Goal: Task Accomplishment & Management: Complete application form

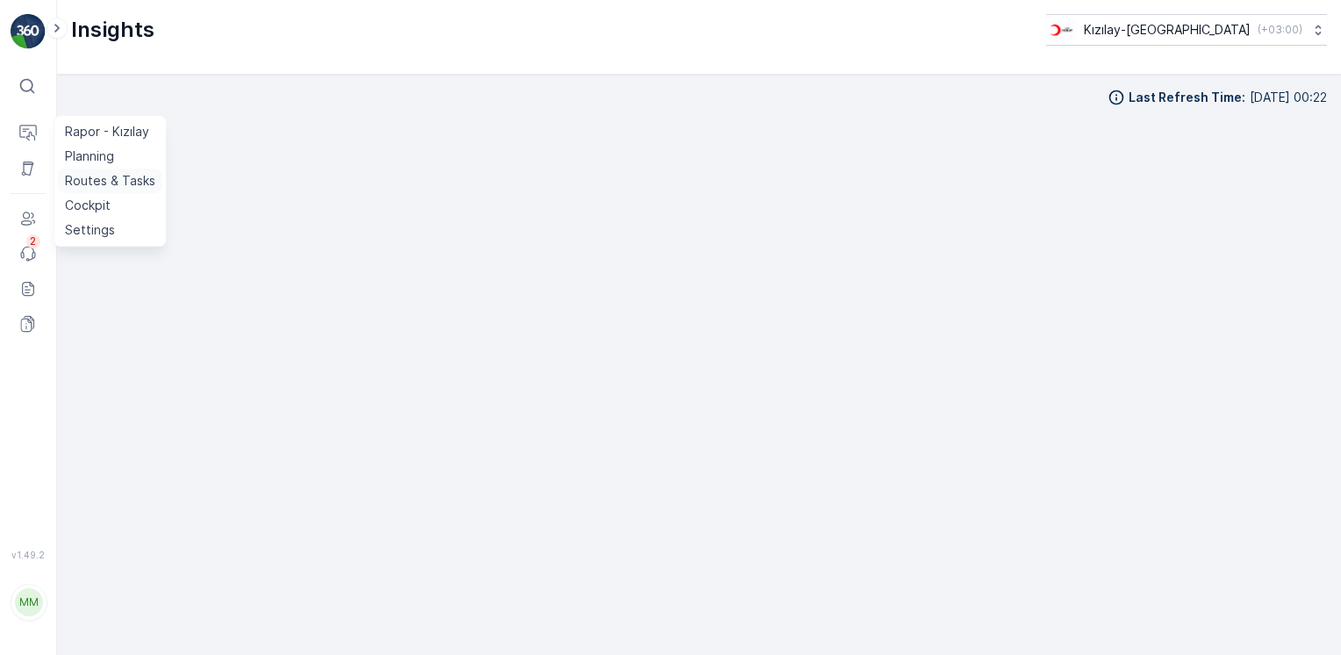
click at [75, 179] on p "Routes & Tasks" at bounding box center [110, 181] width 90 height 18
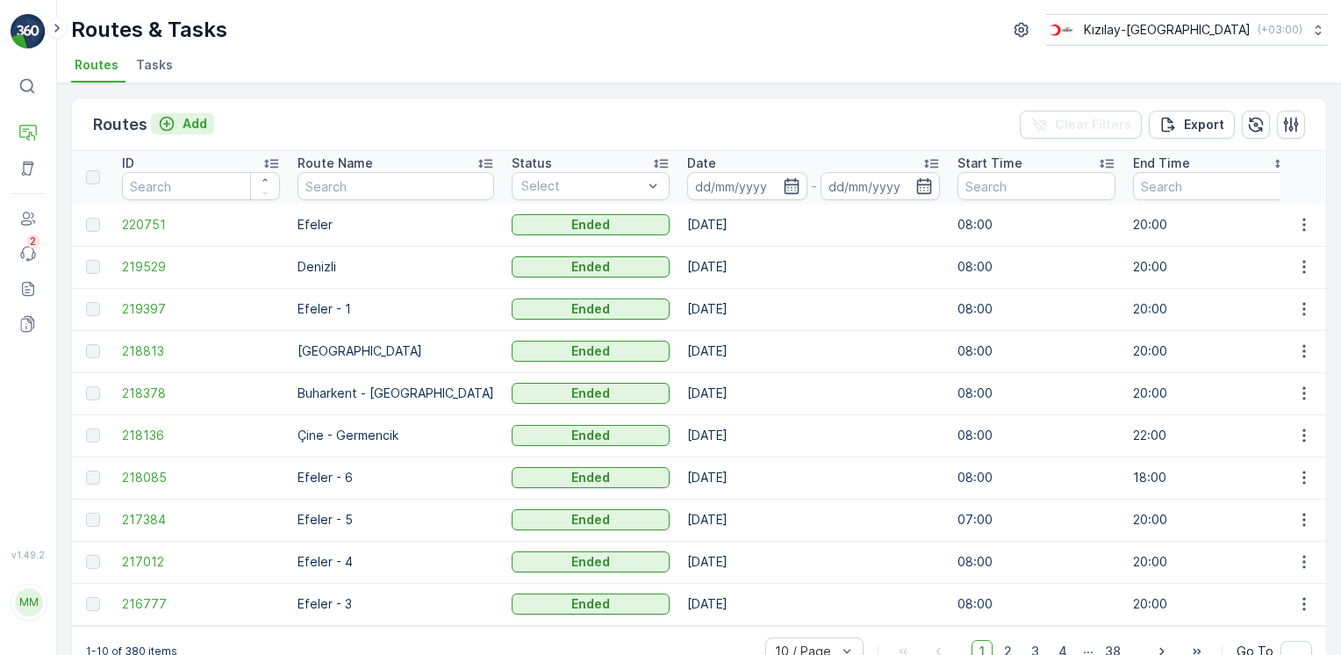
click at [196, 125] on p "Add" at bounding box center [195, 124] width 25 height 18
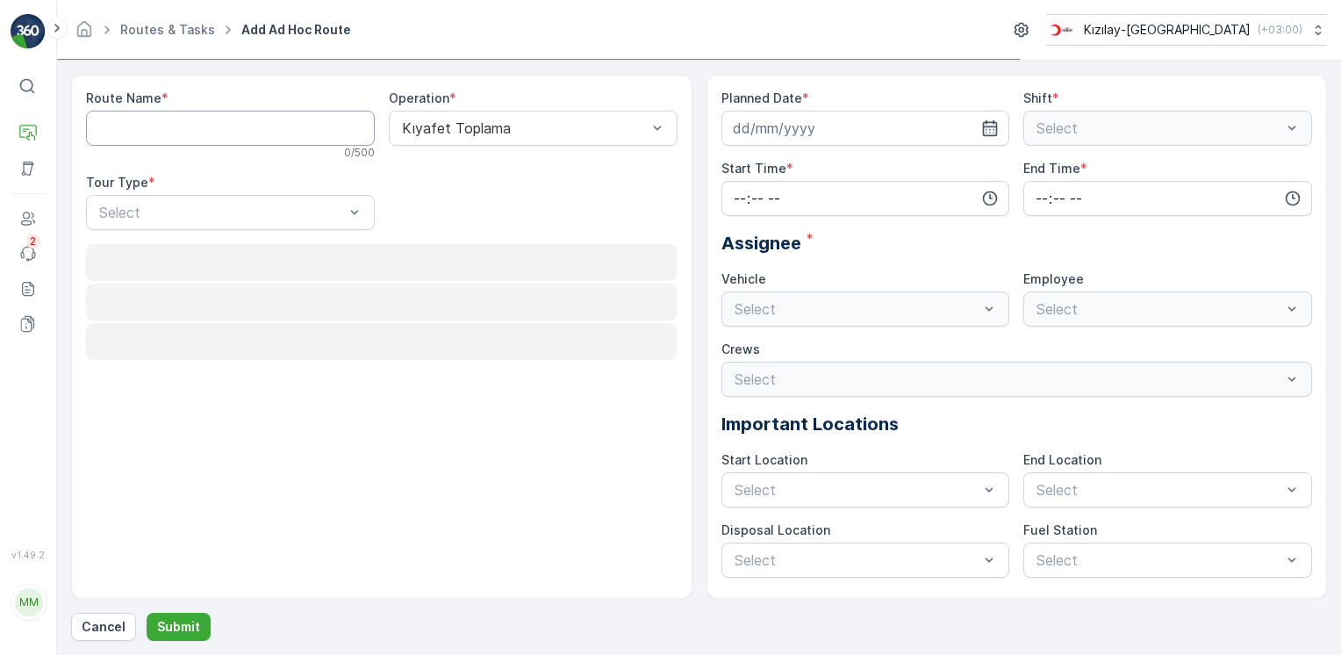
click at [196, 125] on Name "Route Name" at bounding box center [230, 128] width 289 height 35
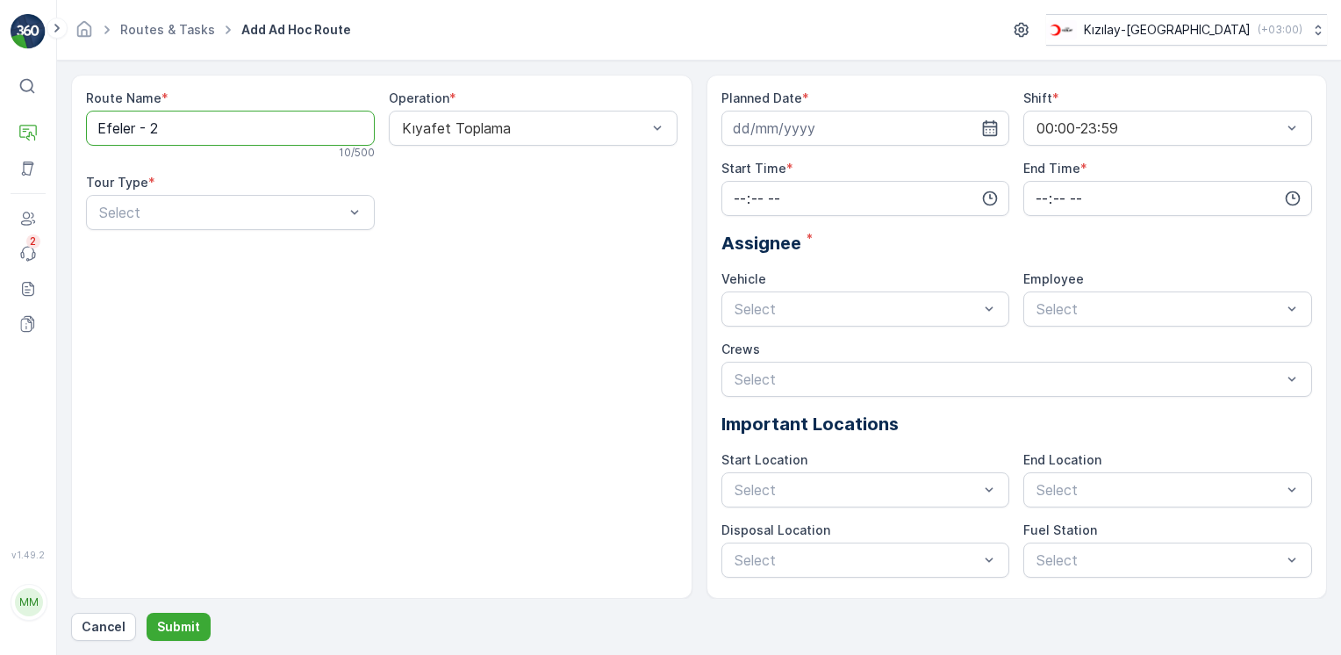
type Name "Efeler - 2"
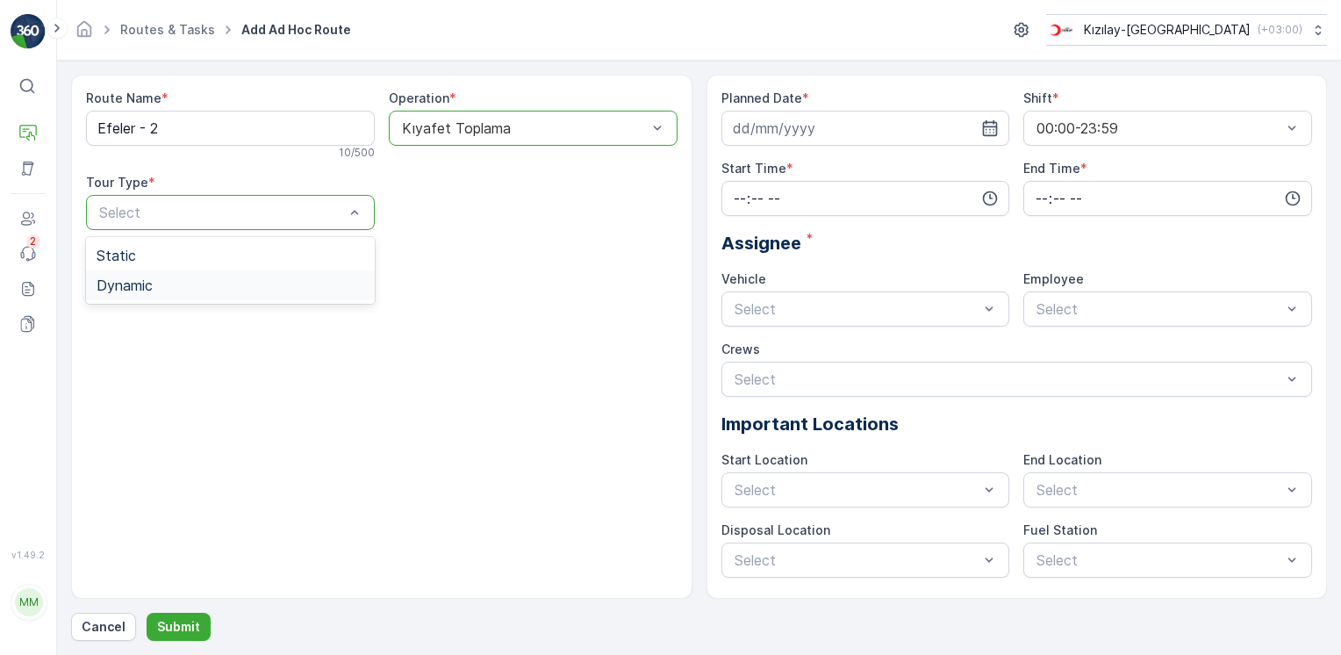
click at [126, 287] on span "Dynamic" at bounding box center [125, 285] width 56 height 16
click at [593, 227] on div "Select" at bounding box center [533, 212] width 289 height 35
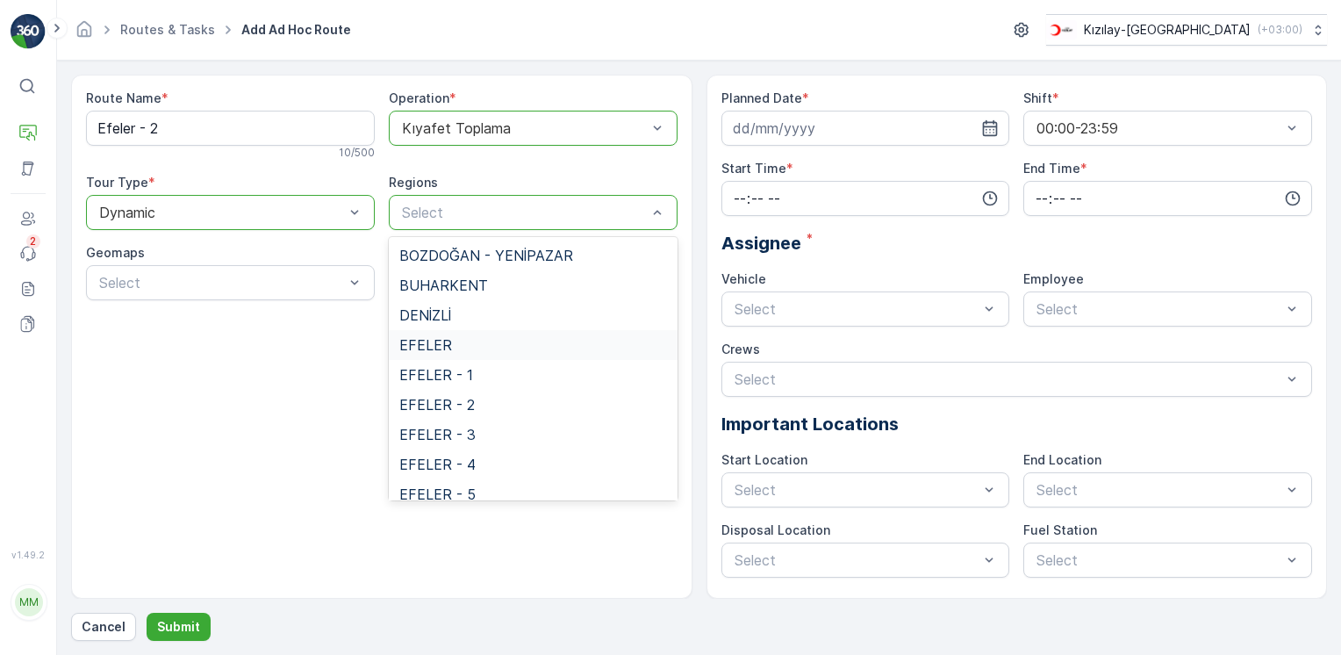
click at [426, 349] on span "EFELER" at bounding box center [425, 345] width 53 height 16
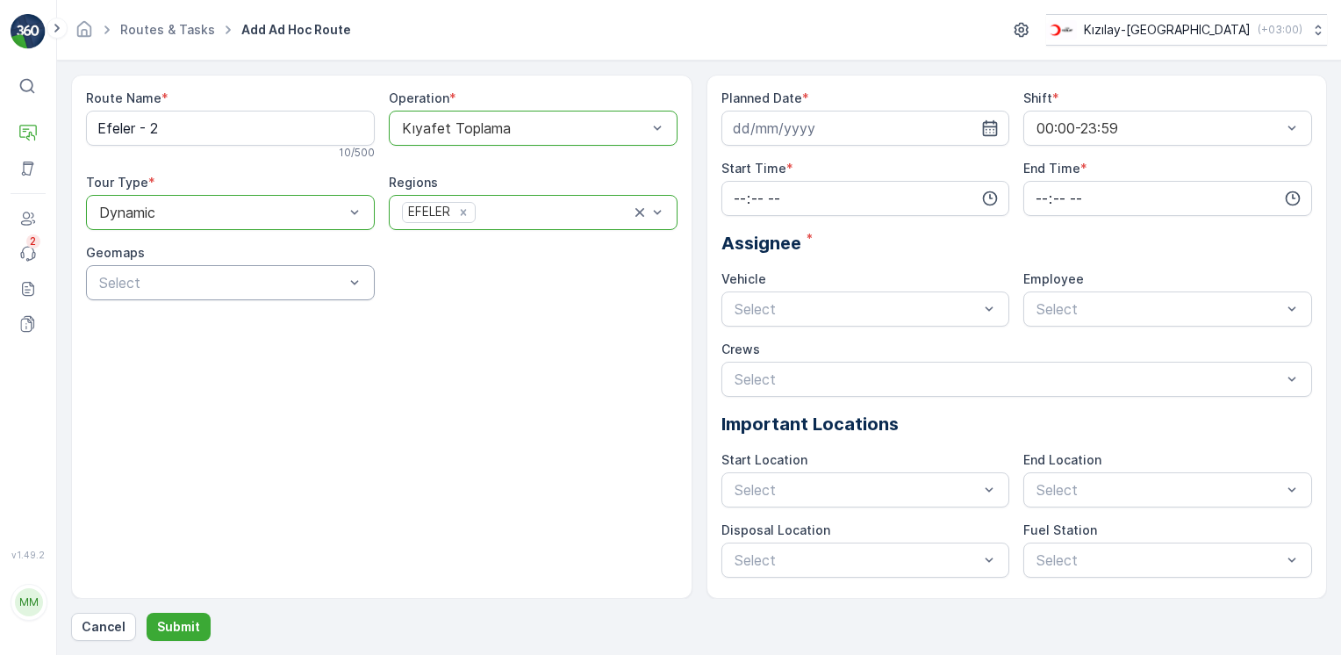
click at [327, 293] on div "Select" at bounding box center [230, 282] width 289 height 35
drag, startPoint x: 608, startPoint y: 308, endPoint x: 864, endPoint y: 208, distance: 274.3
click at [609, 308] on div "Route Name * Efeler - 2 10 / 500 Operation * Kıyafet Toplama Tour Type * option…" at bounding box center [382, 202] width 592 height 225
click at [994, 119] on icon "button" at bounding box center [990, 128] width 18 height 18
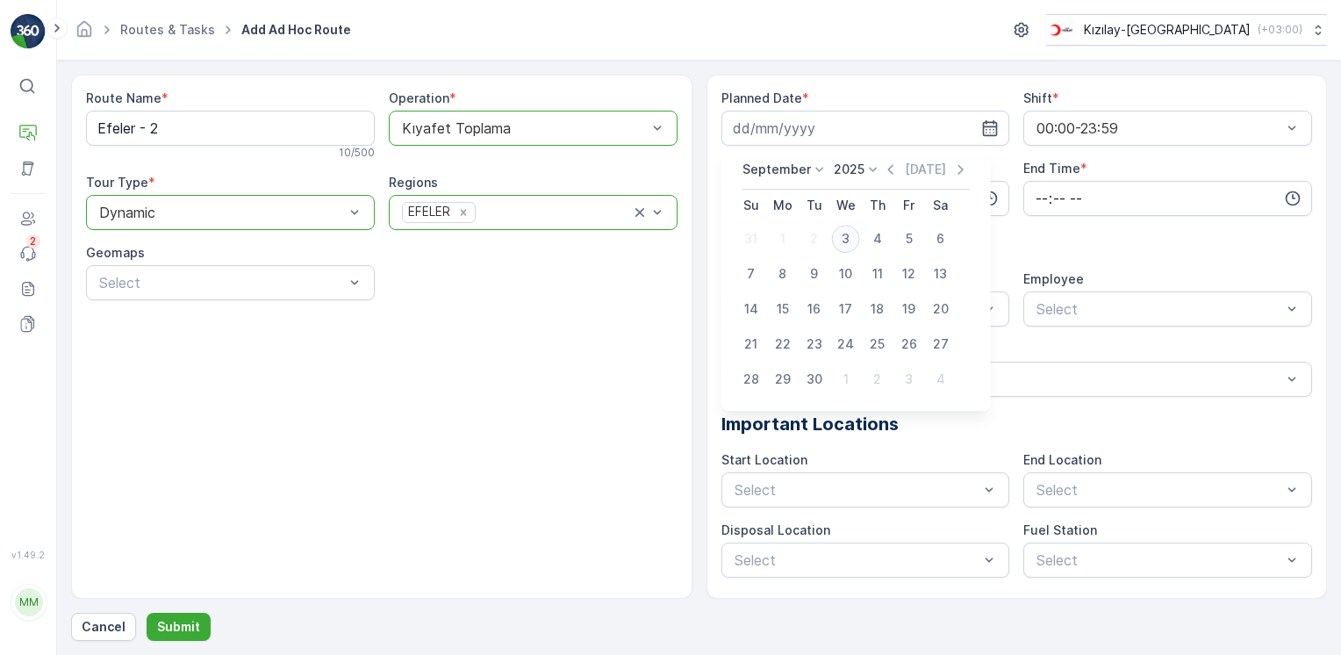
click at [841, 239] on div "3" at bounding box center [846, 239] width 28 height 28
type input "[DATE]"
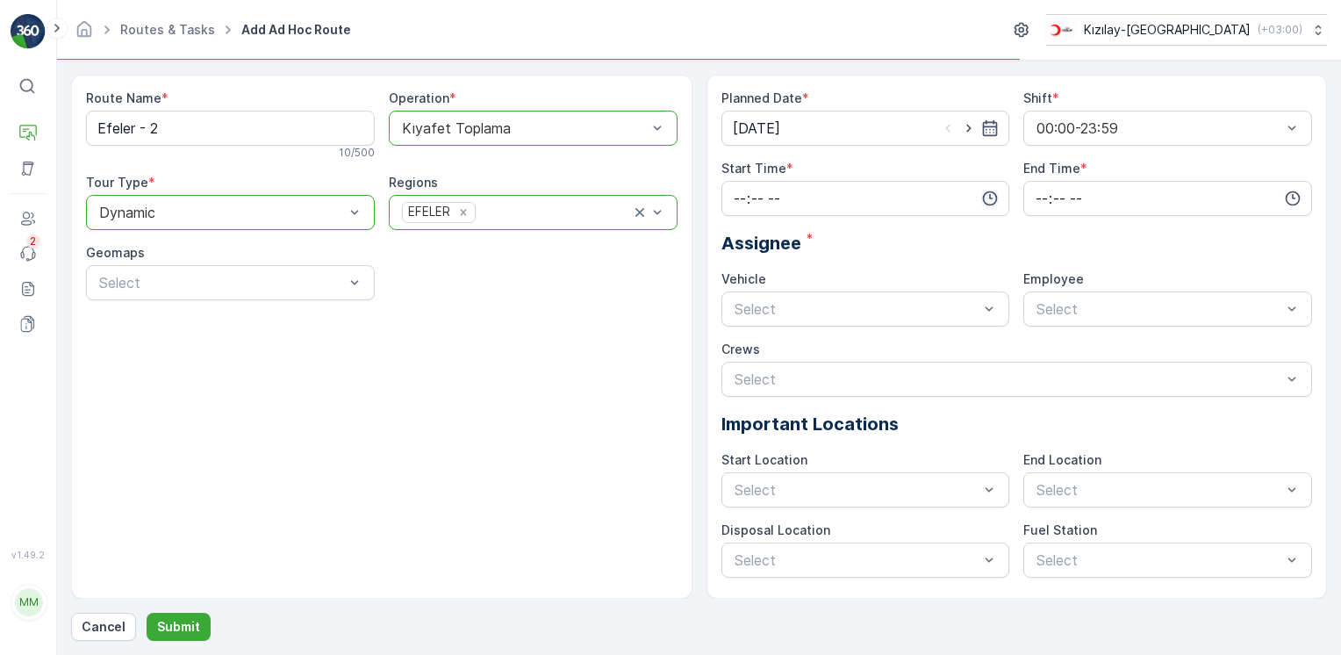
click at [991, 204] on icon "button" at bounding box center [990, 198] width 15 height 15
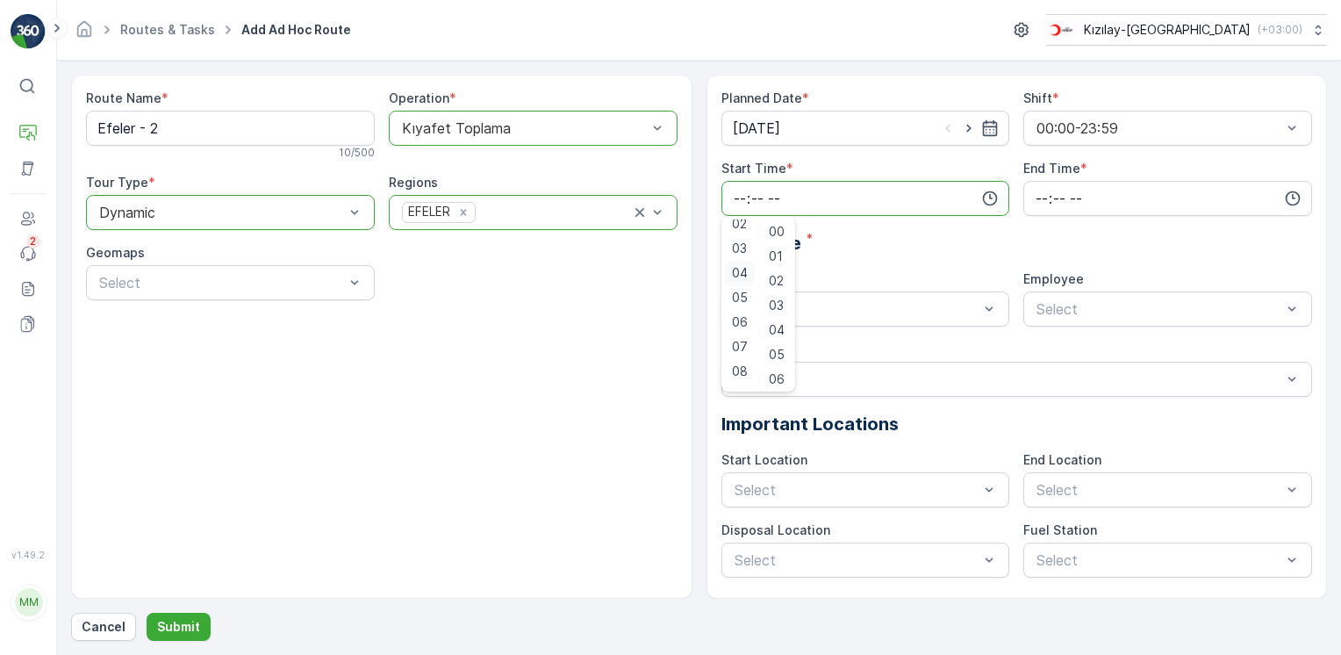
scroll to position [88, 0]
click at [739, 342] on span "08" at bounding box center [740, 341] width 16 height 18
type input "08:00"
click at [1292, 202] on icon "button" at bounding box center [1293, 199] width 18 height 18
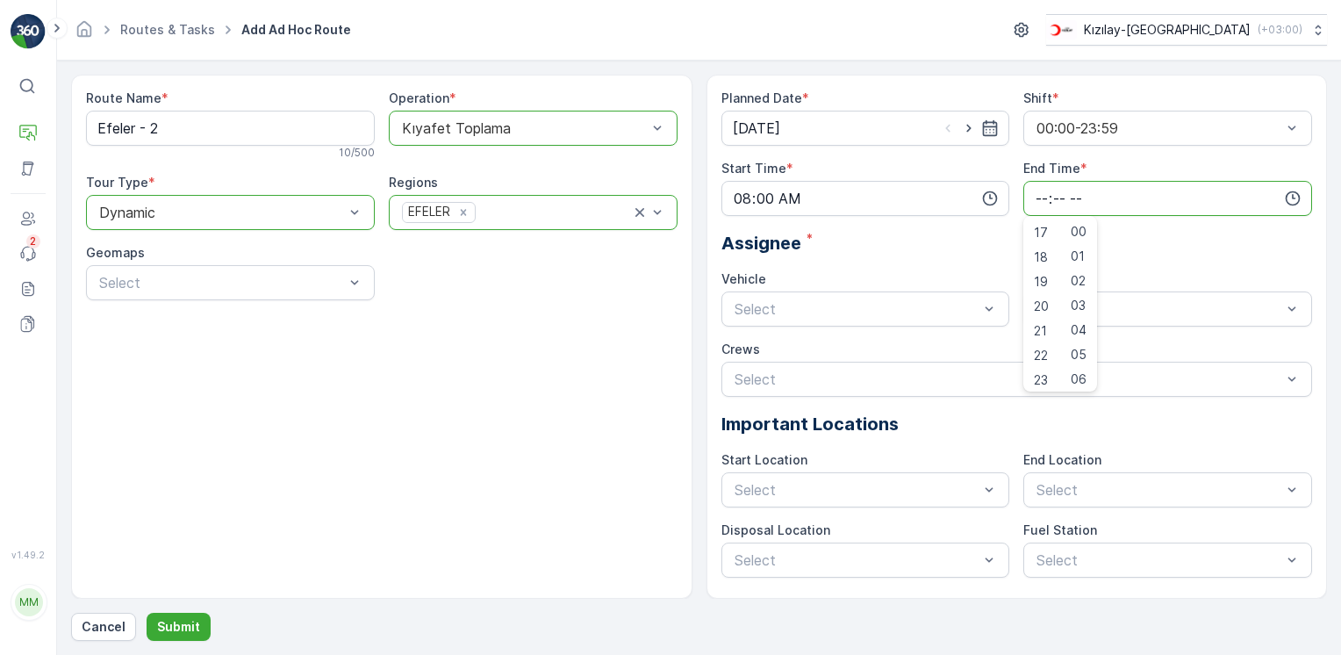
scroll to position [421, 0]
click at [1038, 297] on span "20" at bounding box center [1041, 302] width 15 height 18
type input "20:00"
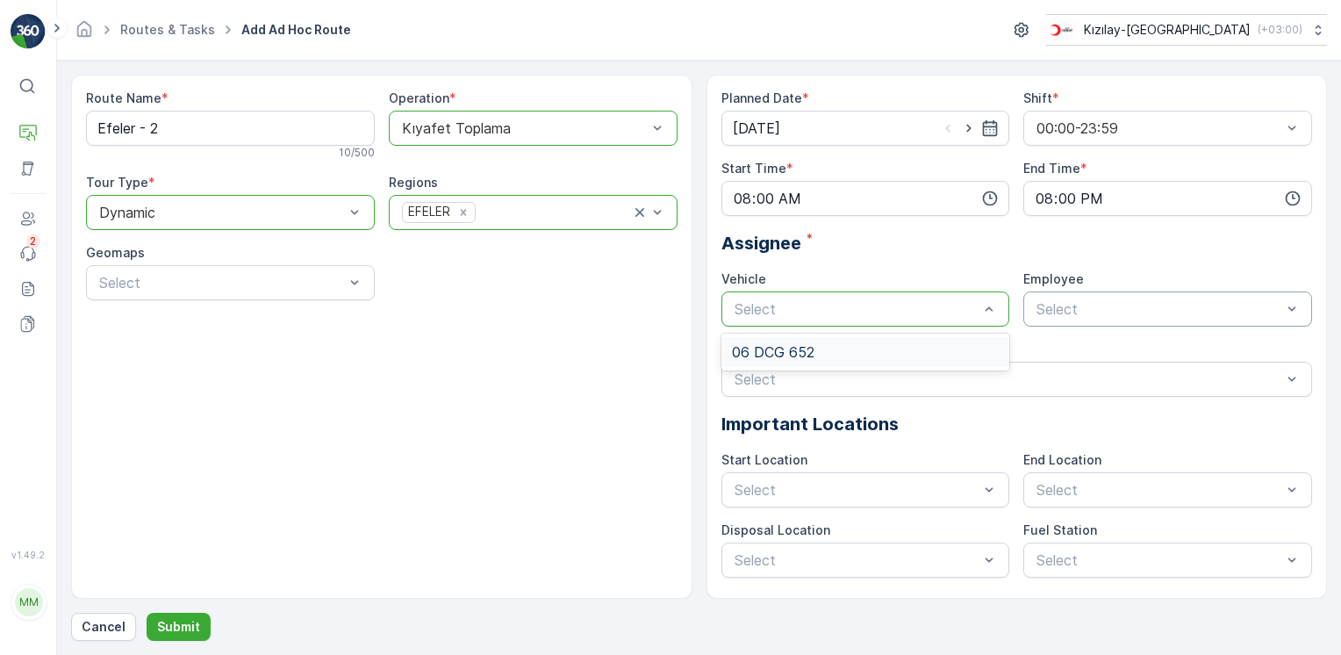
drag, startPoint x: 819, startPoint y: 349, endPoint x: 1160, endPoint y: 316, distance: 343.0
click at [819, 350] on div "06 DCG 652" at bounding box center [866, 352] width 268 height 16
click at [1122, 357] on div "06CTG514" at bounding box center [1168, 352] width 268 height 16
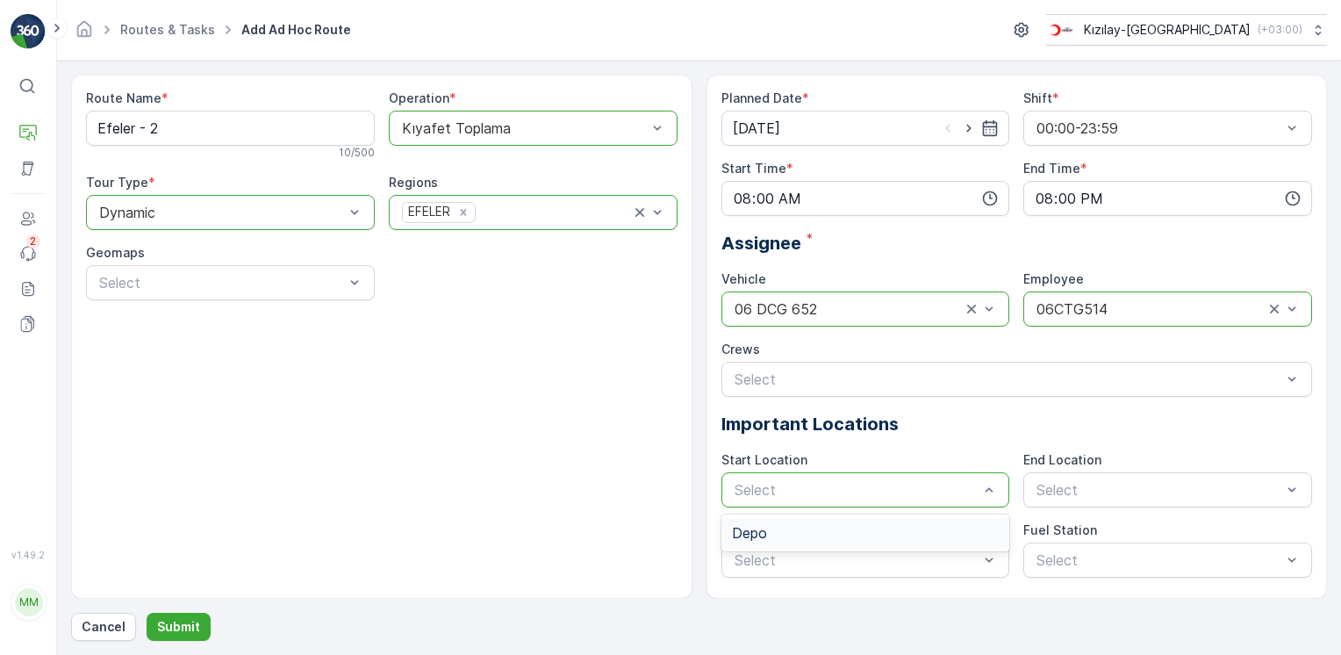
drag, startPoint x: 820, startPoint y: 530, endPoint x: 1201, endPoint y: 521, distance: 381.0
click at [822, 530] on div "Depo" at bounding box center [866, 533] width 268 height 16
click at [1200, 508] on div "Planned Date * [DATE] Shift * 00:00-23:59 Start Time * 08:00 End Time * 20:00 A…" at bounding box center [1017, 334] width 592 height 488
click at [1123, 542] on div "Depo" at bounding box center [1167, 533] width 289 height 30
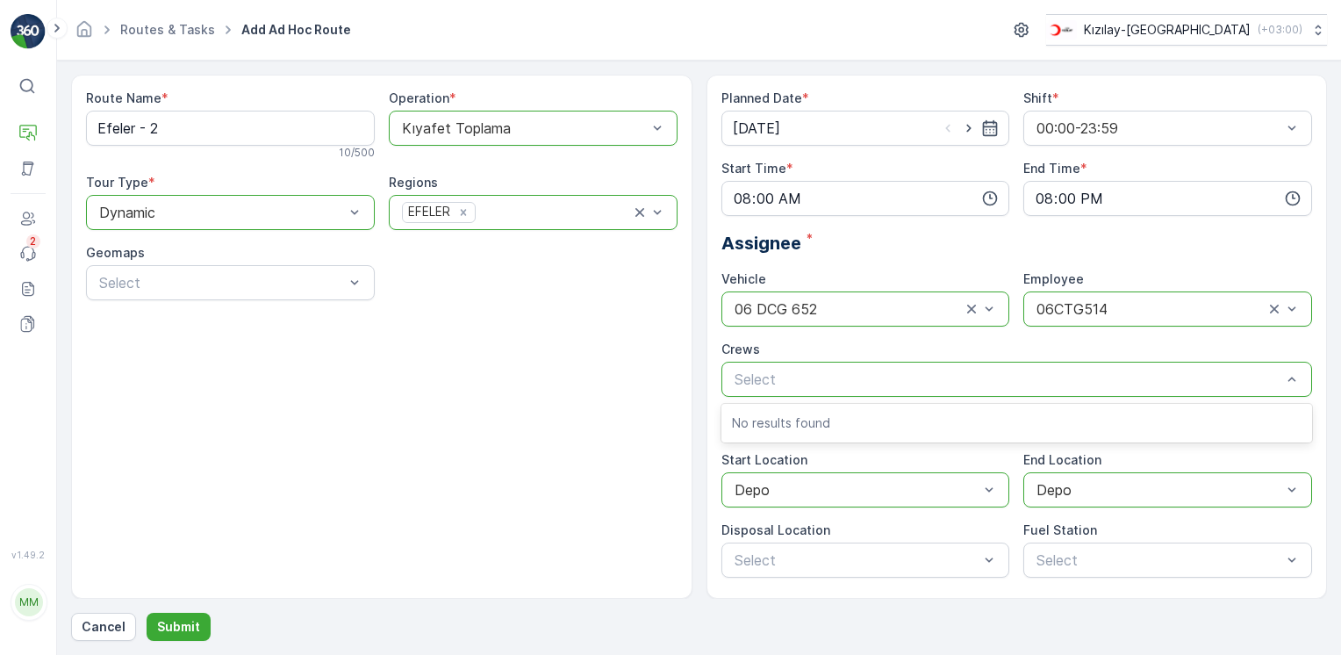
click at [551, 408] on div "Route Name * Efeler - 2 10 / 500 Operation * Kıyafet Toplama Tour Type * option…" at bounding box center [381, 337] width 621 height 524
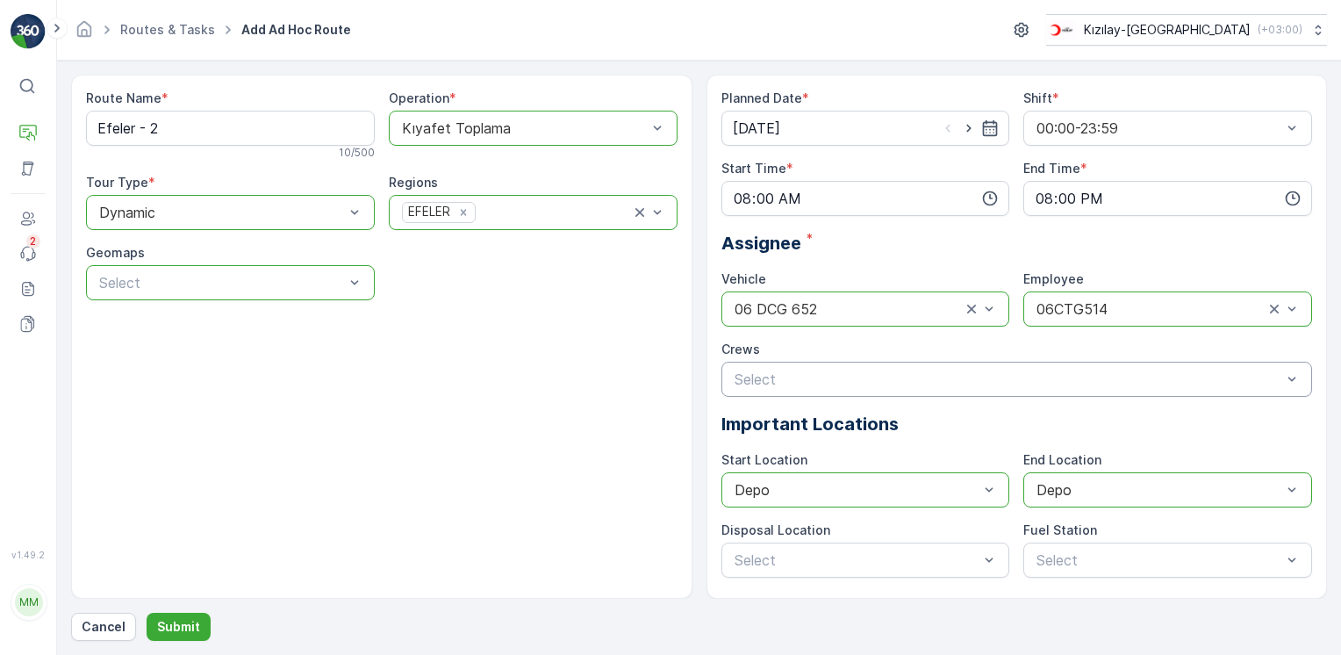
click at [248, 284] on div at bounding box center [221, 283] width 248 height 16
click at [166, 629] on p "Submit" at bounding box center [178, 627] width 43 height 18
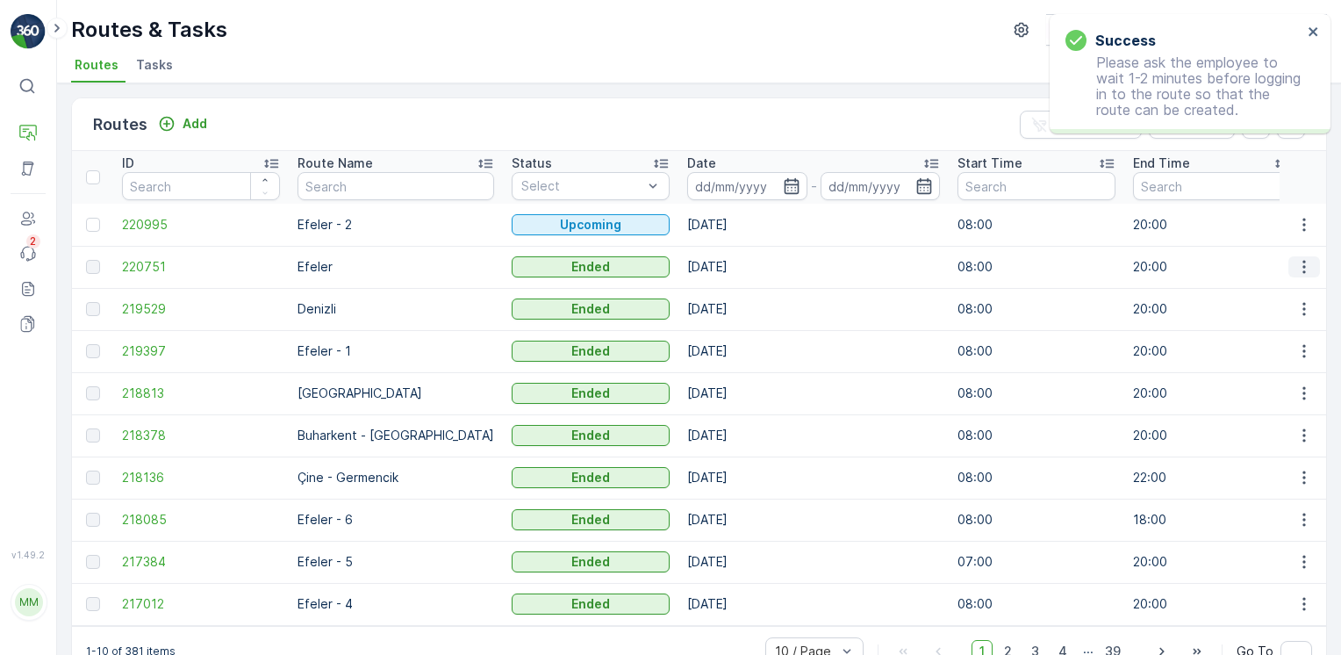
click at [1303, 264] on icon "button" at bounding box center [1304, 267] width 18 height 18
click at [1284, 288] on span "See More Details" at bounding box center [1263, 292] width 102 height 18
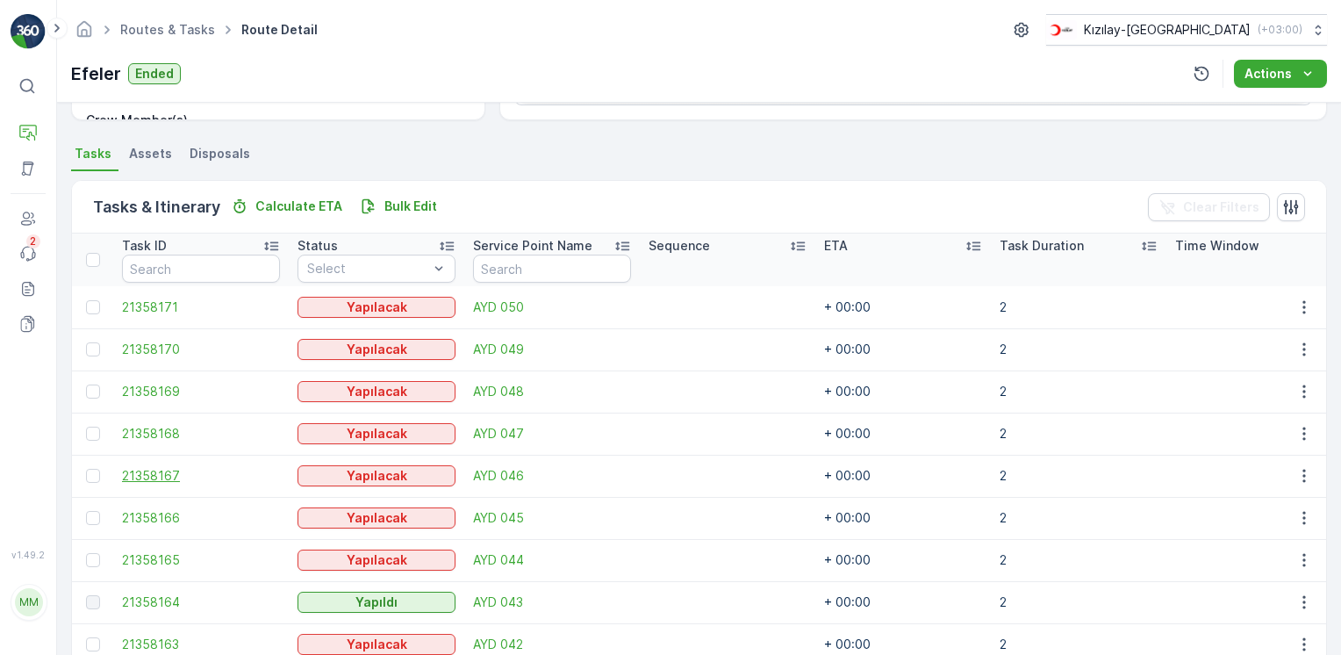
scroll to position [351, 0]
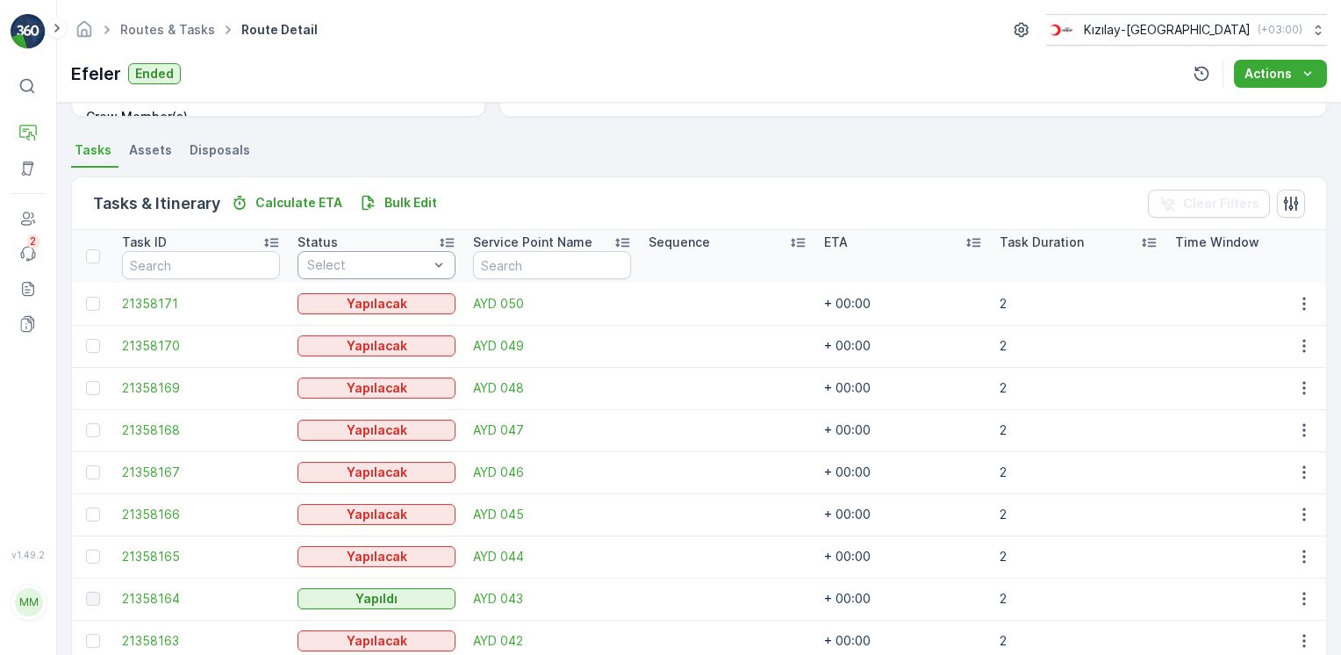
click at [339, 272] on div "Select" at bounding box center [377, 265] width 158 height 28
click at [356, 297] on p "Yapılacak" at bounding box center [355, 306] width 58 height 18
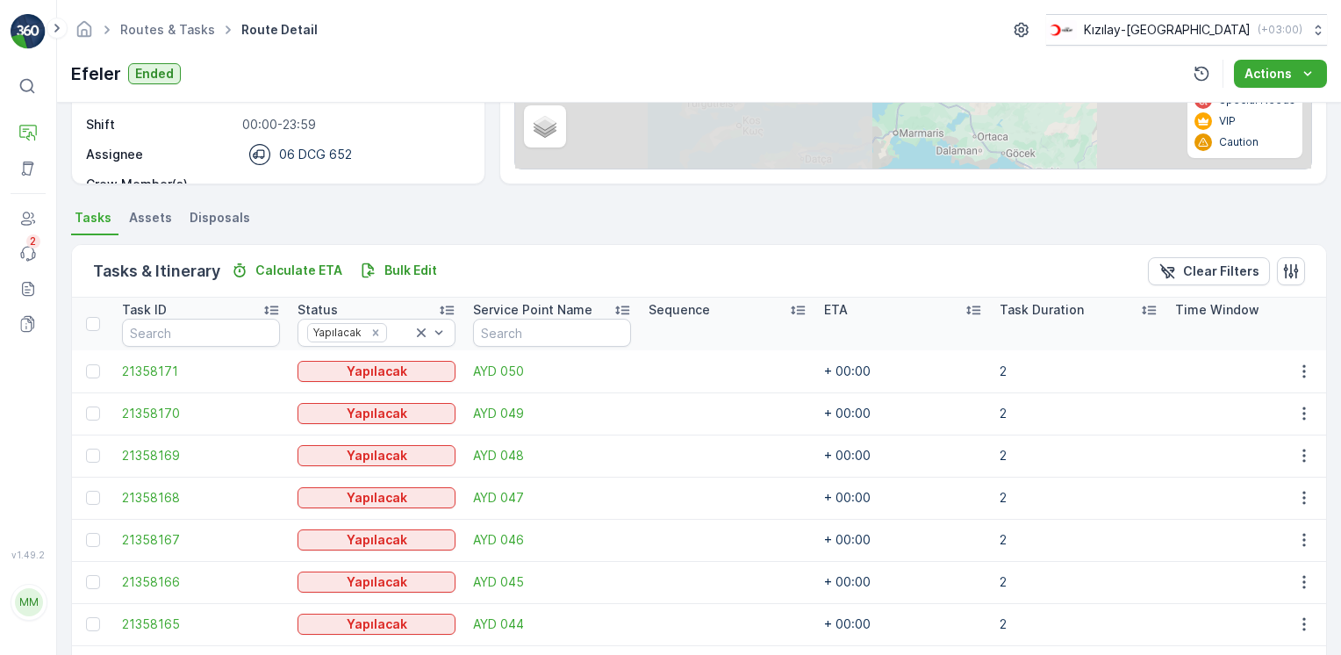
scroll to position [439, 0]
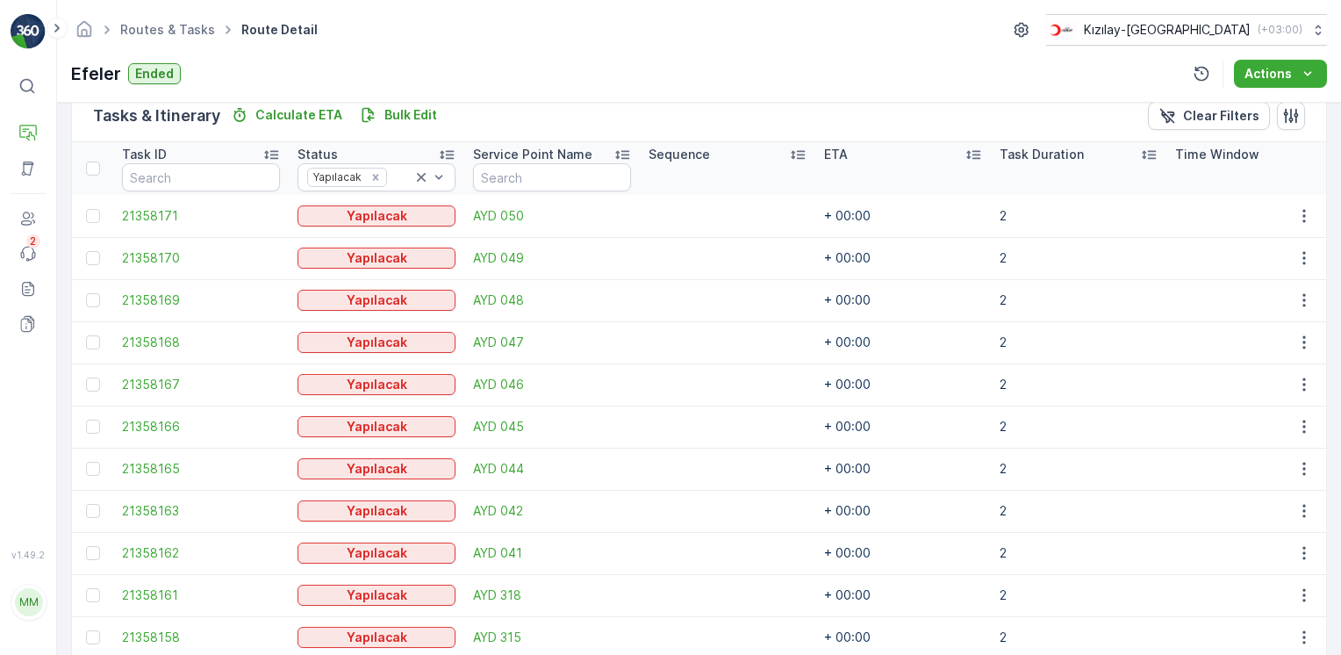
click at [90, 172] on div at bounding box center [93, 168] width 14 height 14
click at [96, 161] on input "checkbox" at bounding box center [96, 161] width 0 height 0
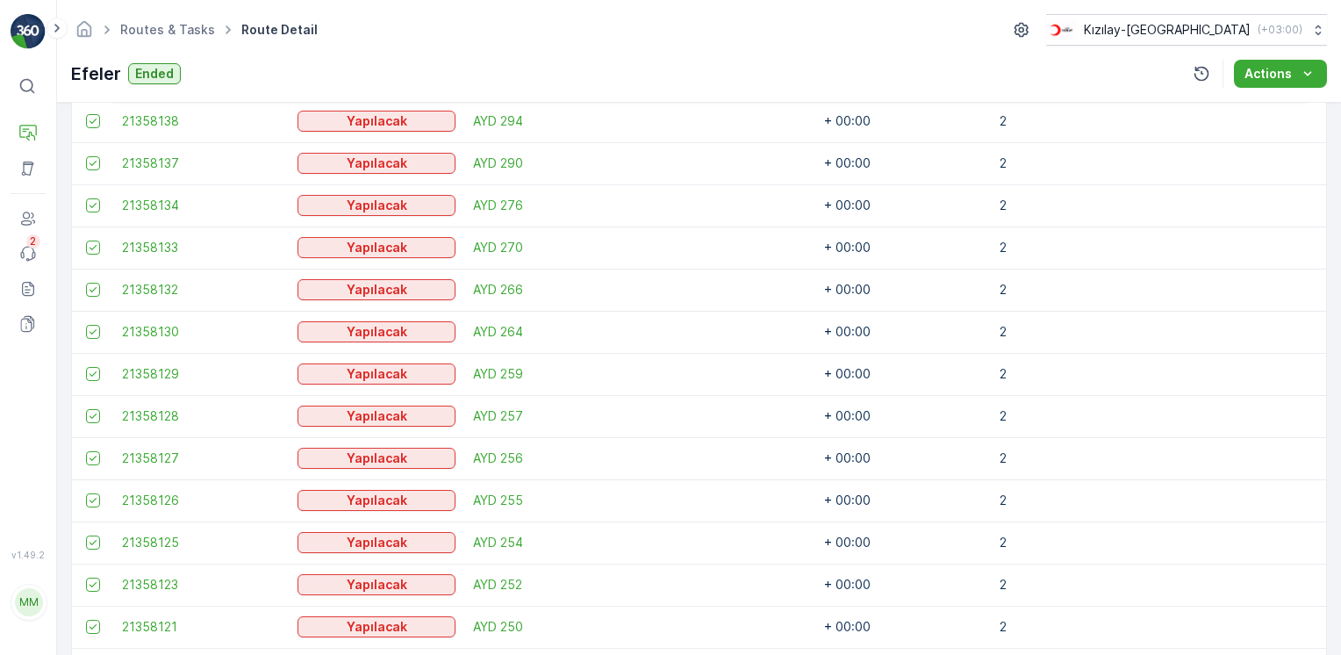
scroll to position [2166, 0]
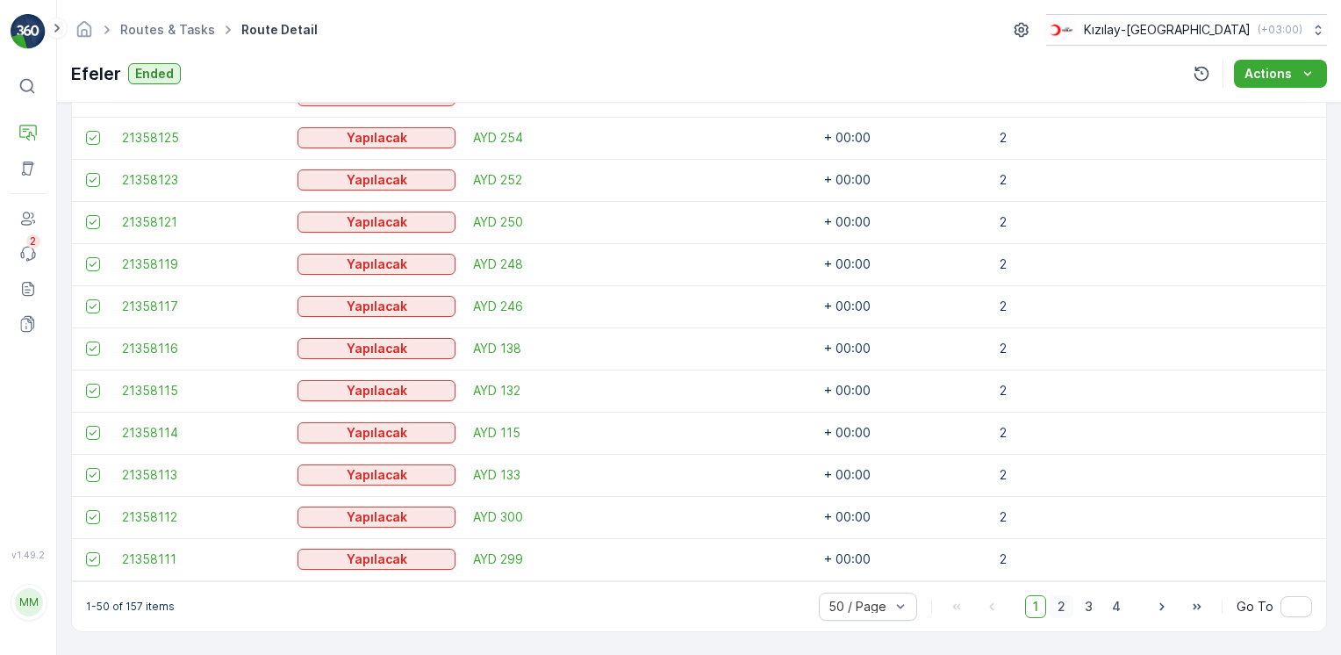
click at [1065, 610] on span "2" at bounding box center [1062, 606] width 24 height 23
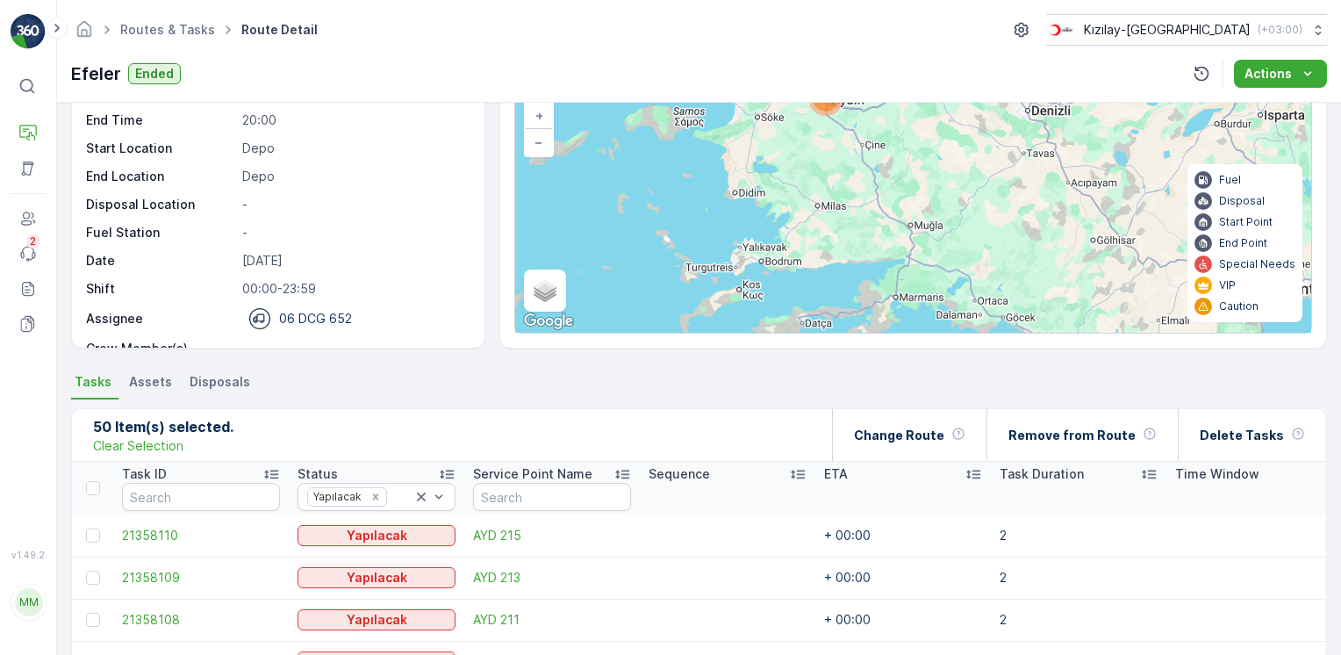
scroll to position [263, 0]
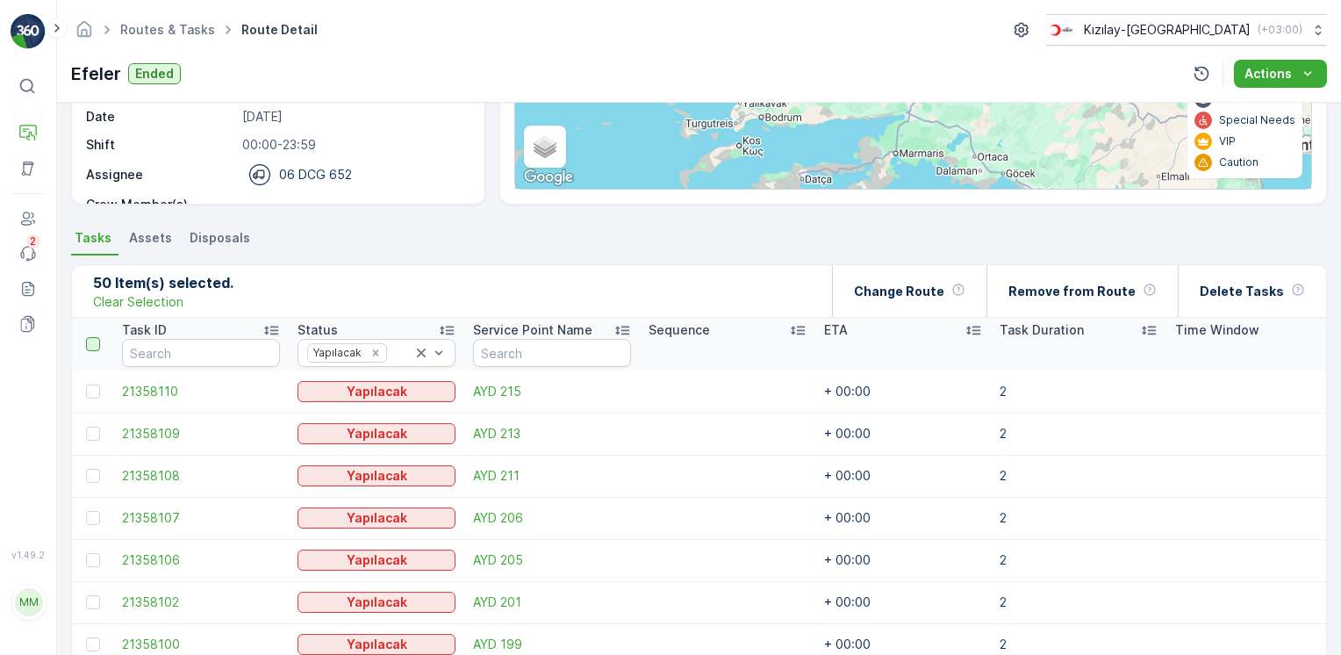
click at [94, 345] on div at bounding box center [93, 344] width 14 height 14
click at [96, 337] on input "checkbox" at bounding box center [96, 337] width 0 height 0
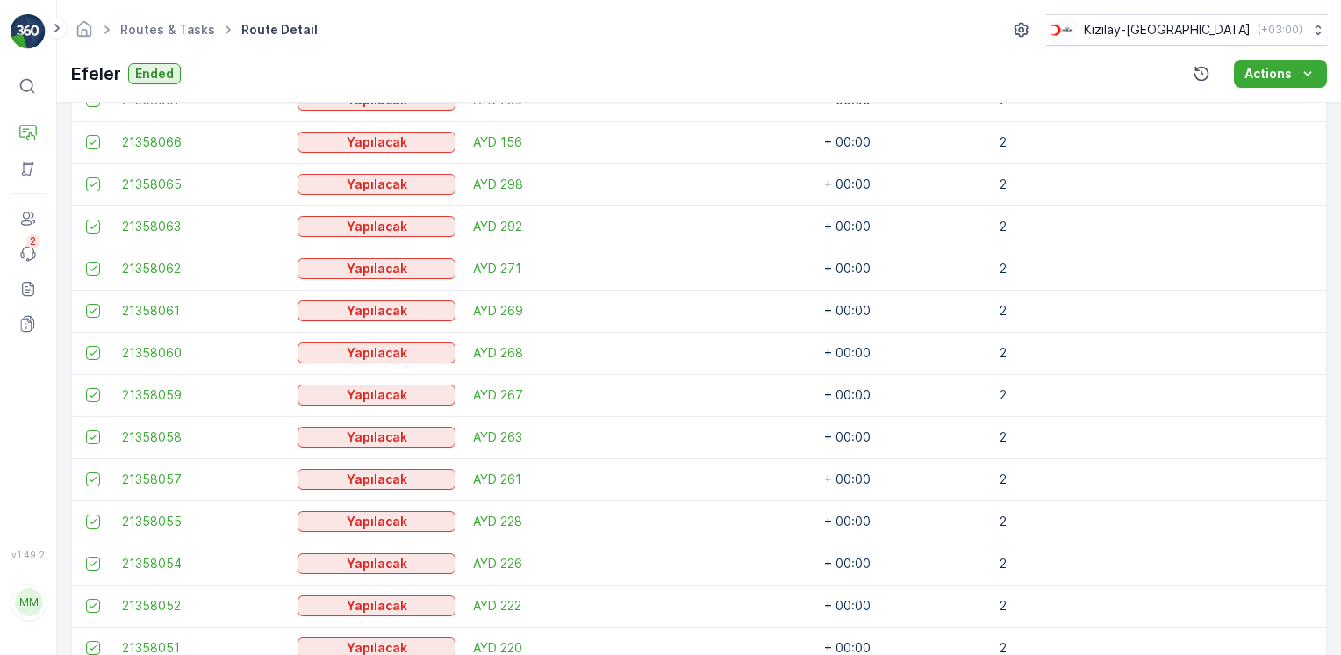
scroll to position [2166, 0]
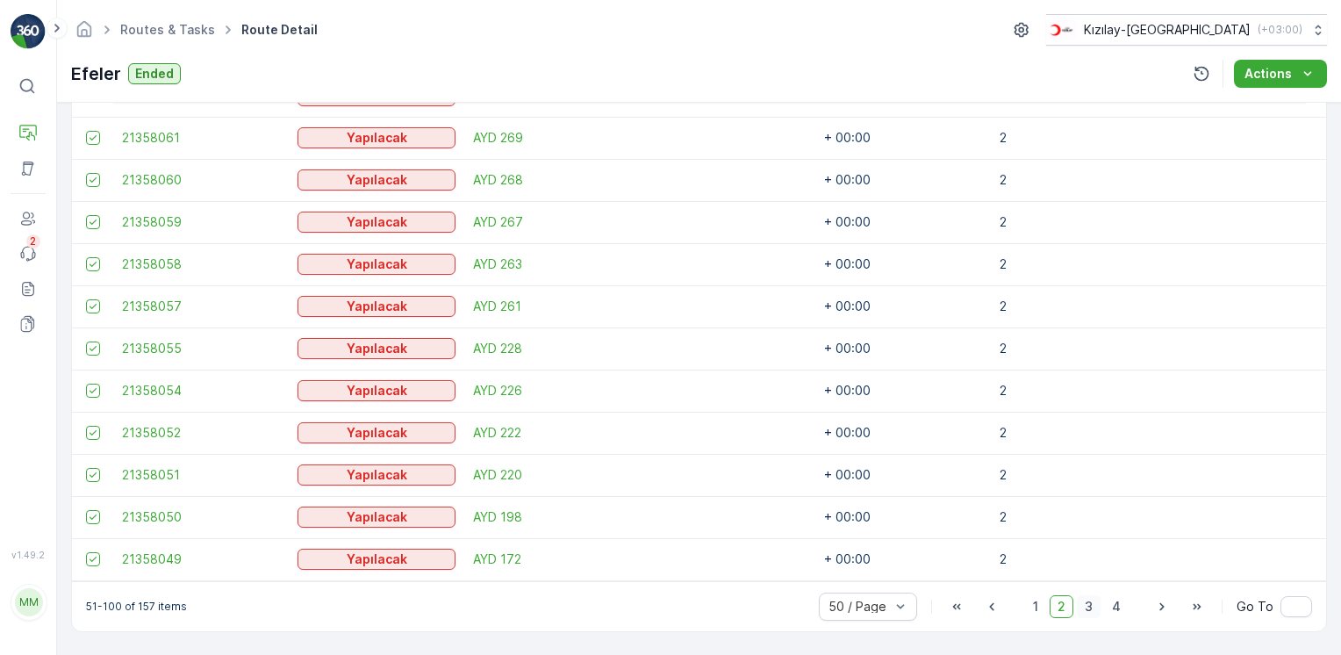
click at [1093, 610] on span "3" at bounding box center [1089, 606] width 24 height 23
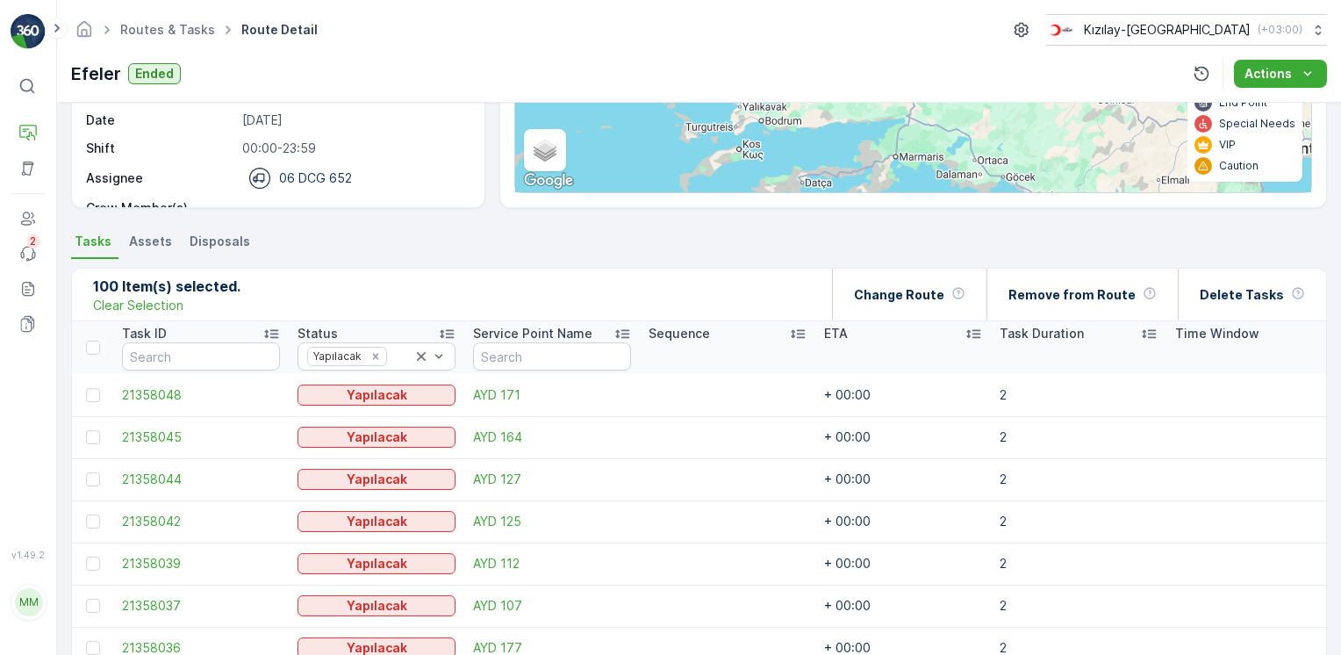
scroll to position [146, 0]
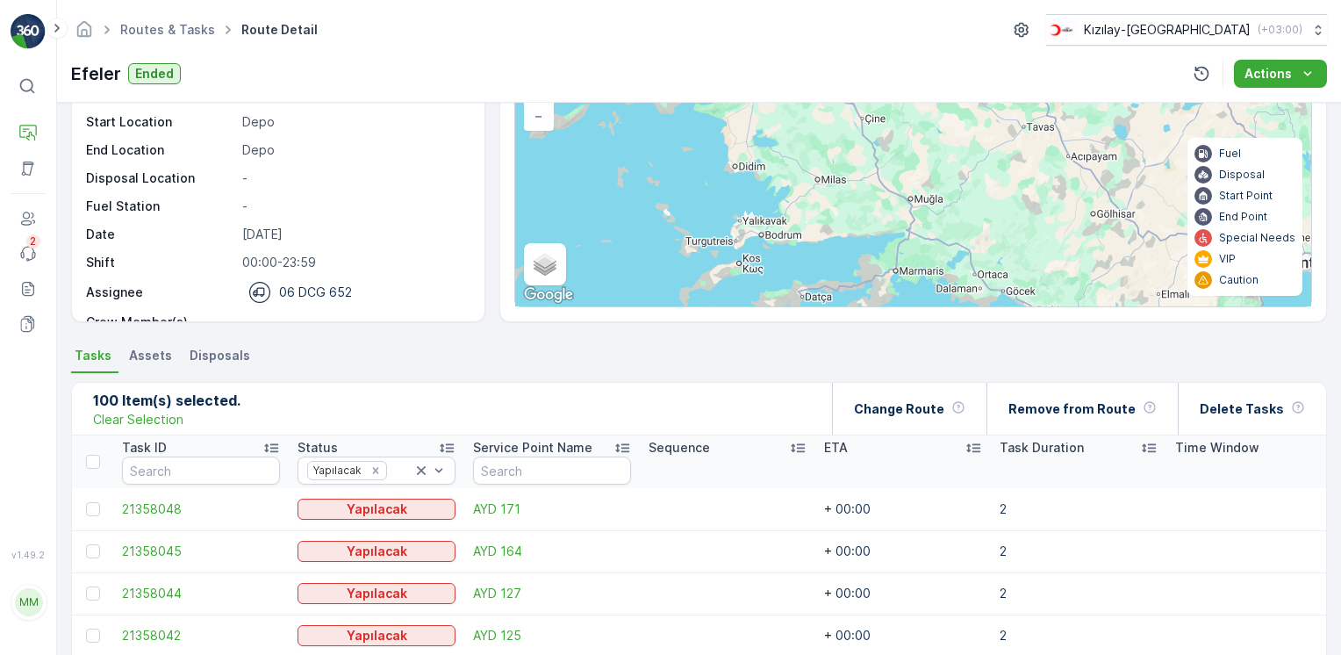
click at [96, 450] on th at bounding box center [92, 461] width 41 height 53
click at [95, 459] on div at bounding box center [93, 462] width 14 height 14
click at [96, 455] on input "checkbox" at bounding box center [96, 455] width 0 height 0
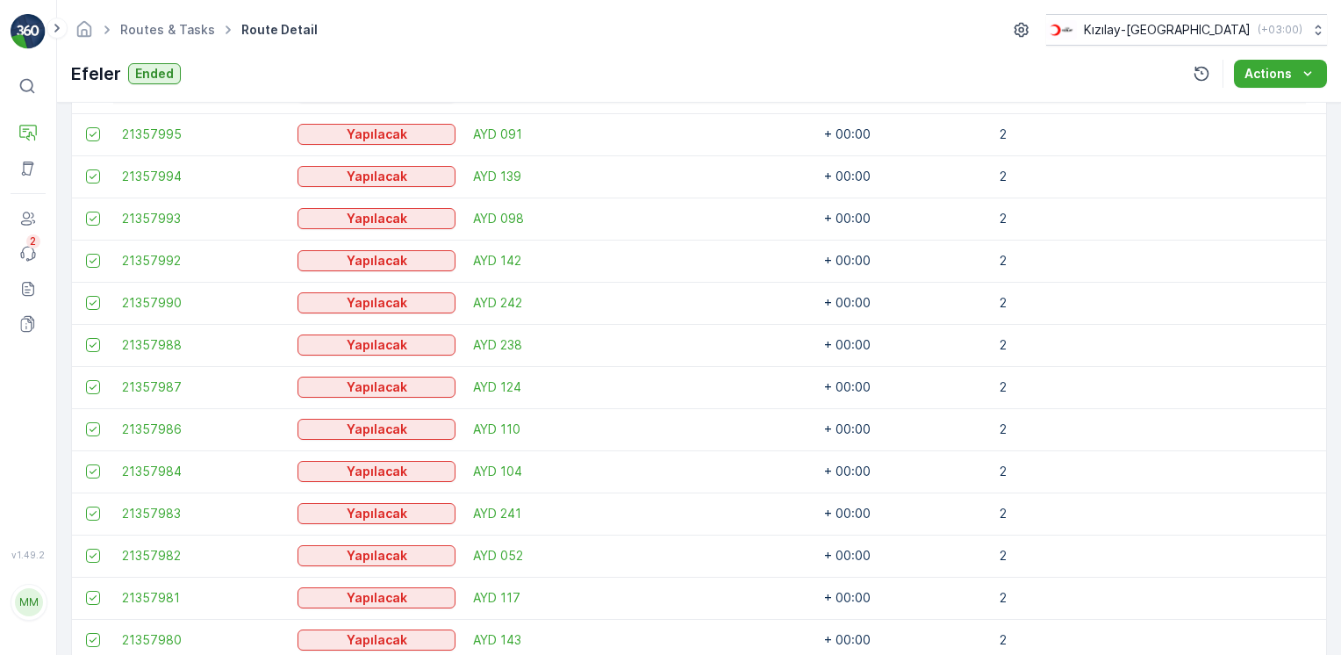
scroll to position [2166, 0]
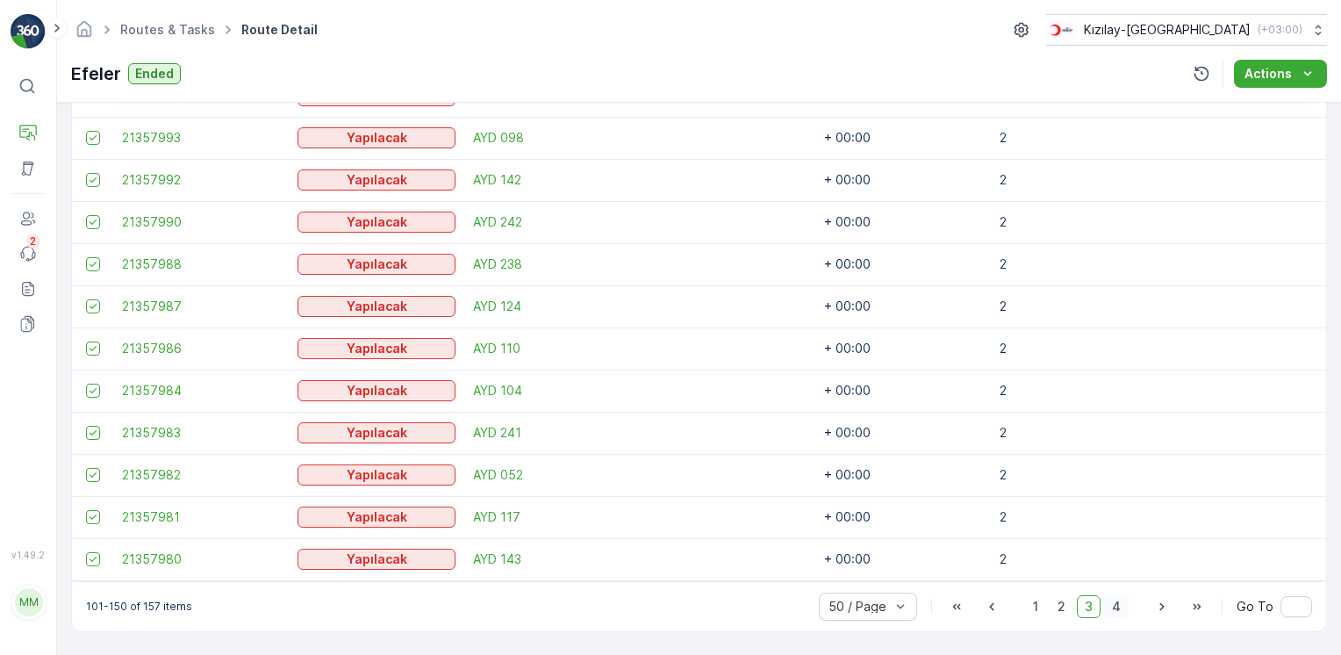
click at [1116, 613] on span "4" at bounding box center [1116, 606] width 25 height 23
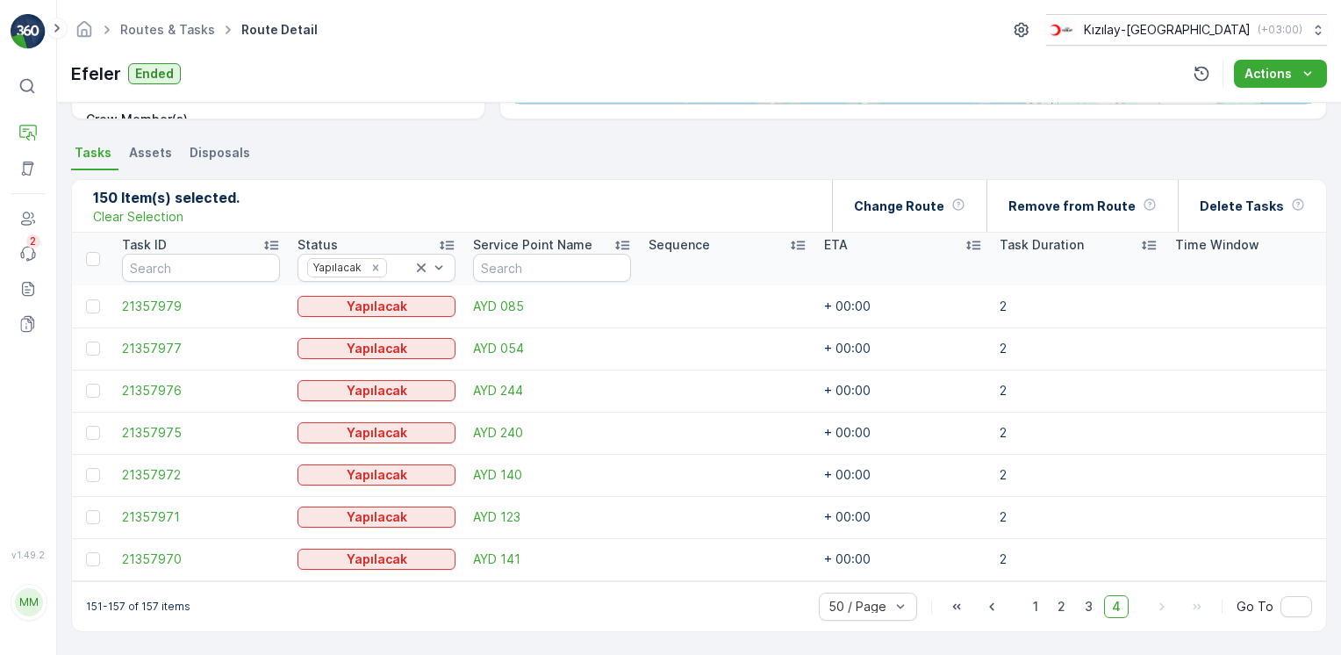
scroll to position [355, 0]
click at [90, 252] on div at bounding box center [93, 259] width 14 height 14
click at [96, 252] on input "checkbox" at bounding box center [96, 252] width 0 height 0
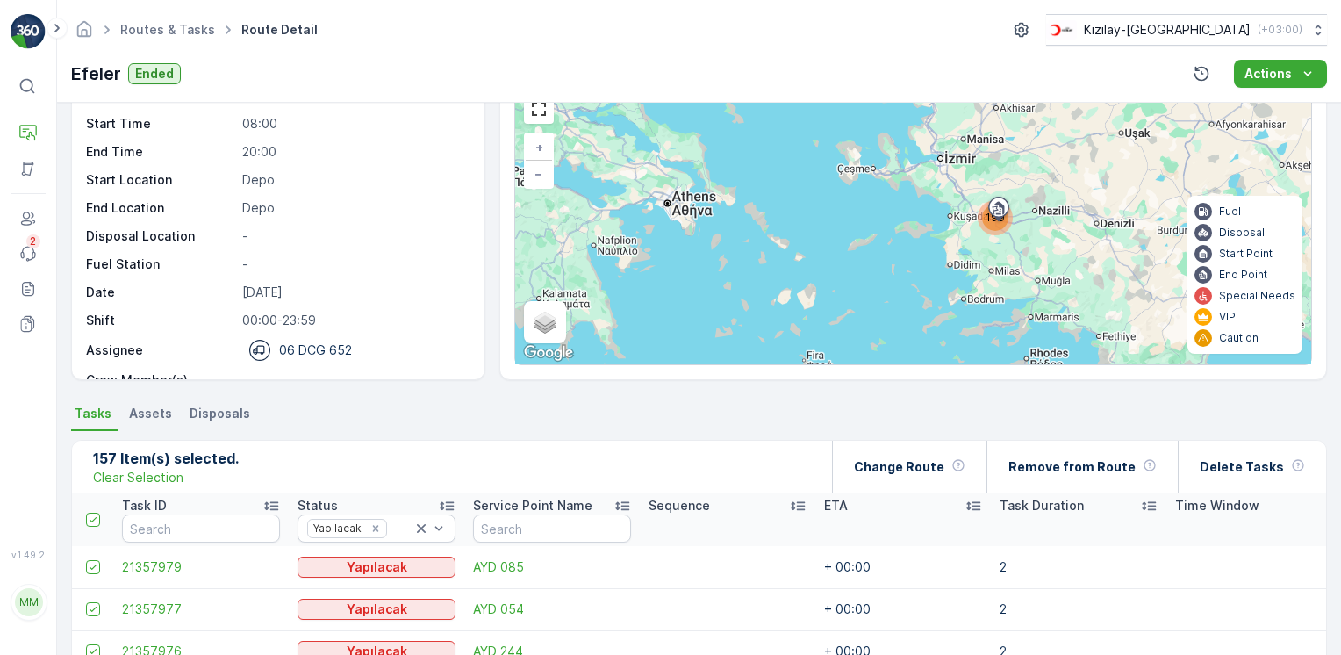
scroll to position [176, 0]
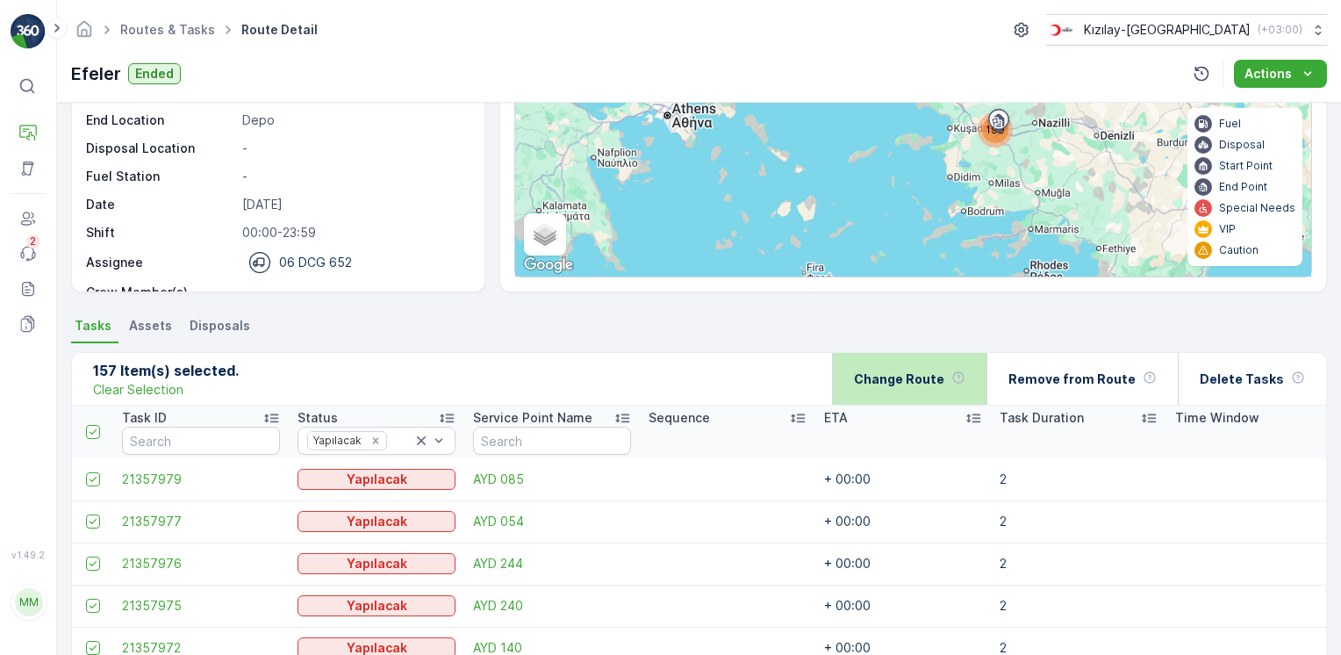
click at [929, 372] on p "Change Route" at bounding box center [899, 379] width 90 height 18
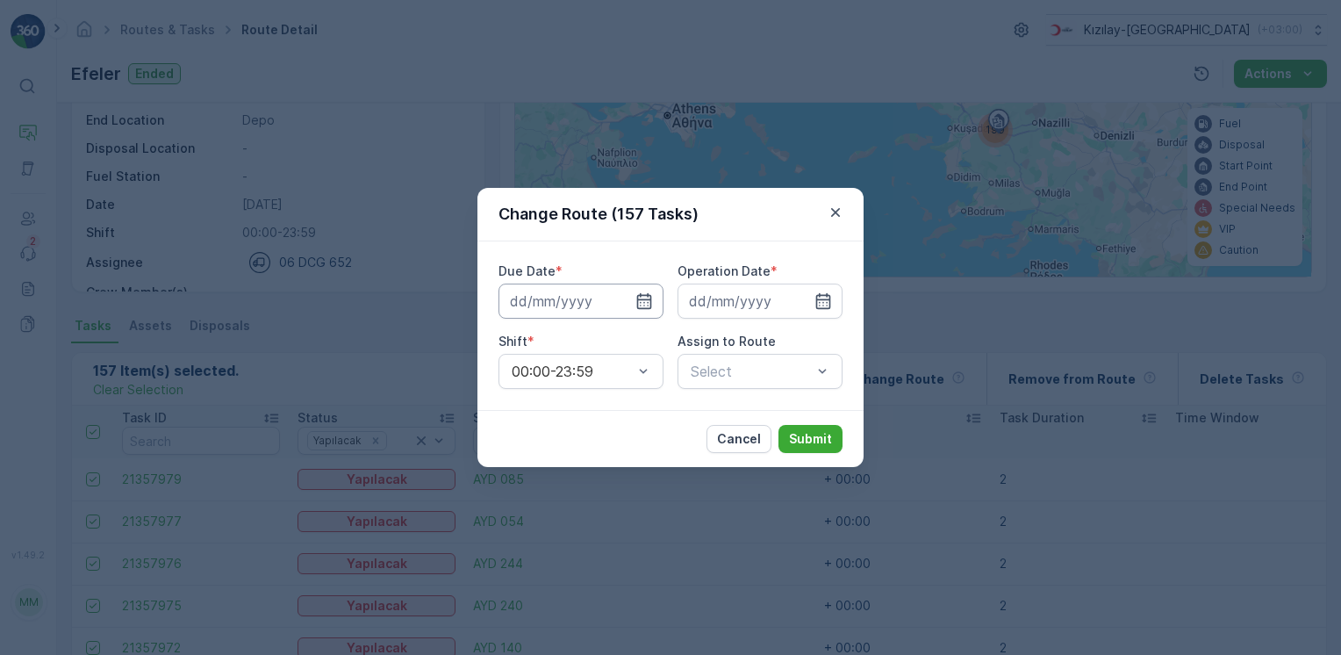
click at [646, 310] on input at bounding box center [581, 300] width 165 height 35
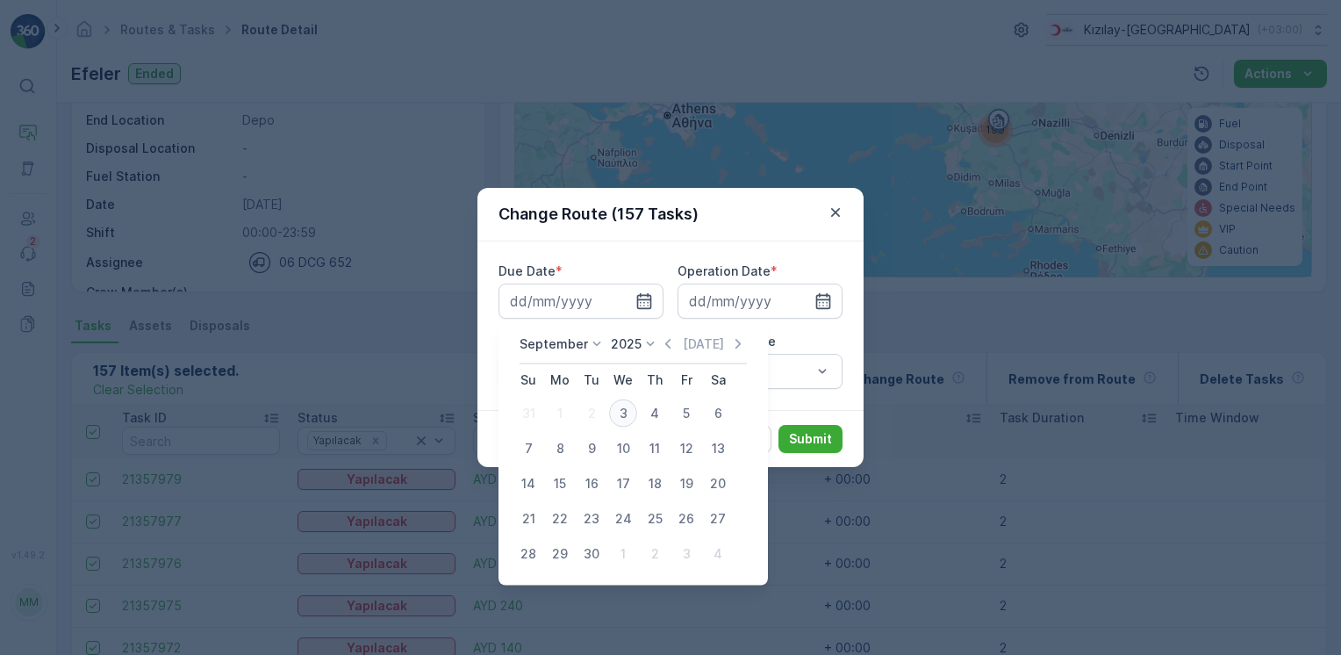
click at [636, 418] on button "3" at bounding box center [623, 414] width 32 height 32
type input "[DATE]"
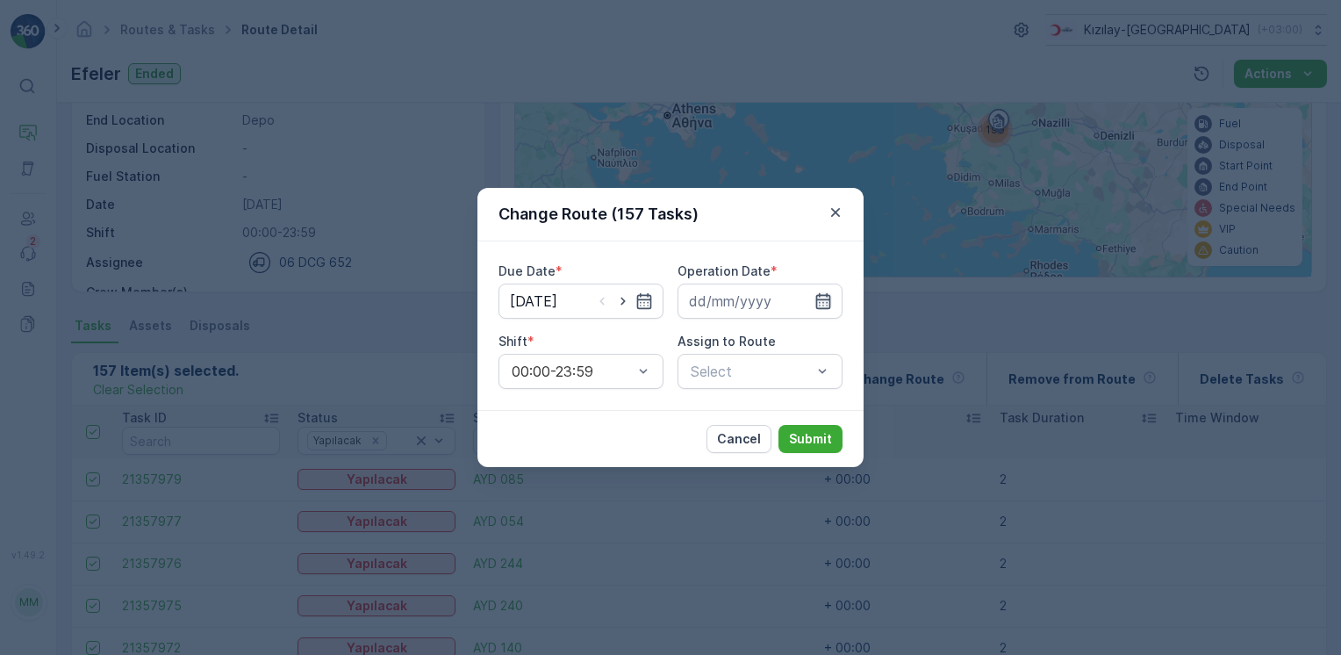
click at [830, 295] on icon "button" at bounding box center [823, 301] width 18 height 18
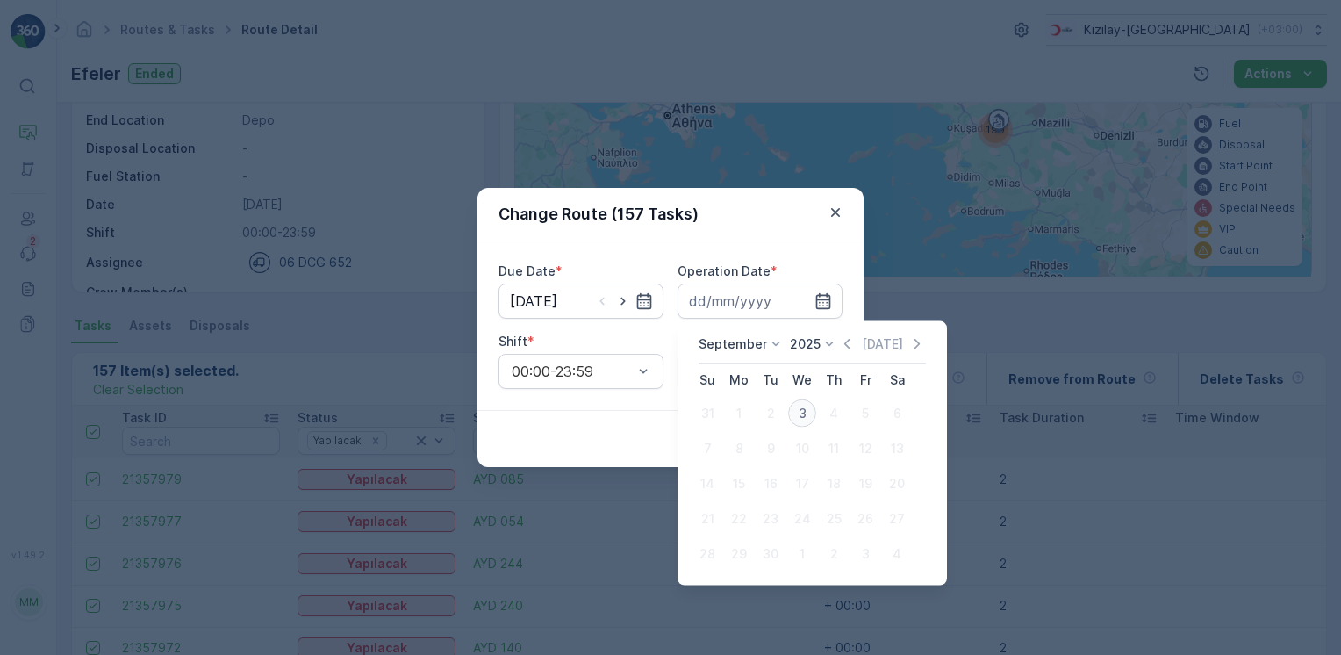
click at [807, 419] on div "3" at bounding box center [802, 413] width 28 height 28
type input "[DATE]"
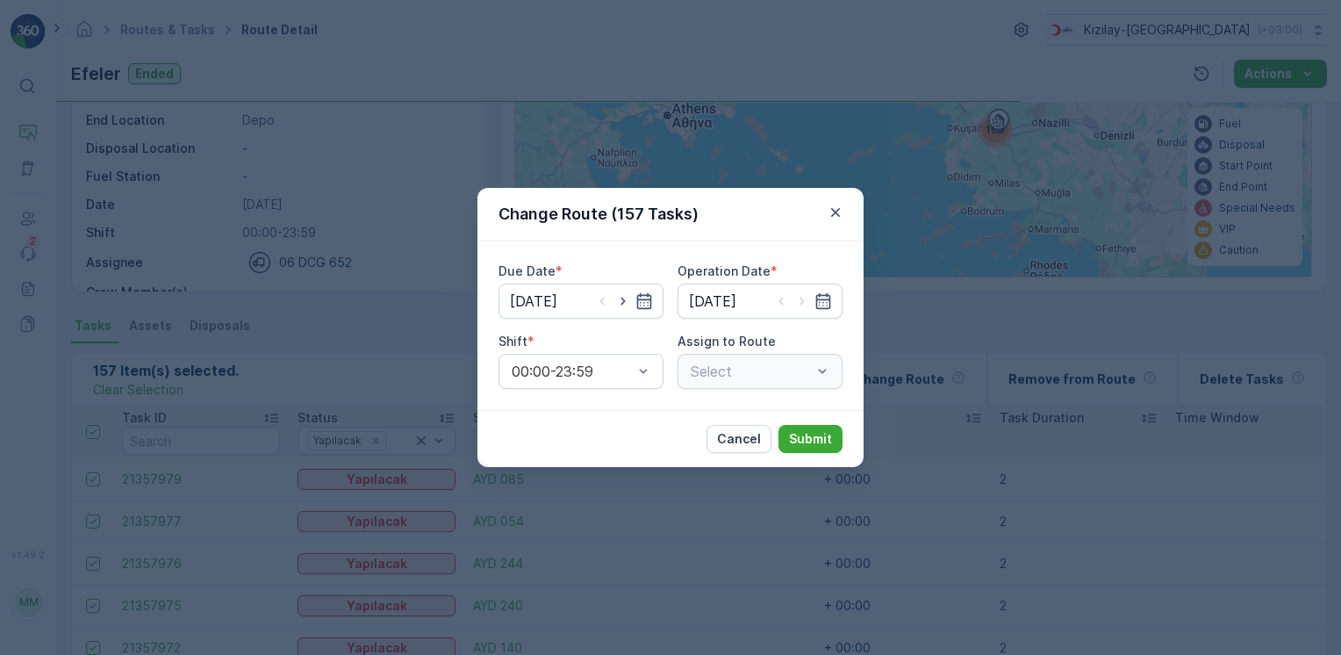
click at [758, 377] on div "Select" at bounding box center [760, 371] width 165 height 35
click at [745, 424] on span "Efeler - 2 (Upcoming) - 06 DCG 652" at bounding box center [760, 422] width 144 height 32
click at [831, 443] on p "Submit" at bounding box center [810, 439] width 43 height 18
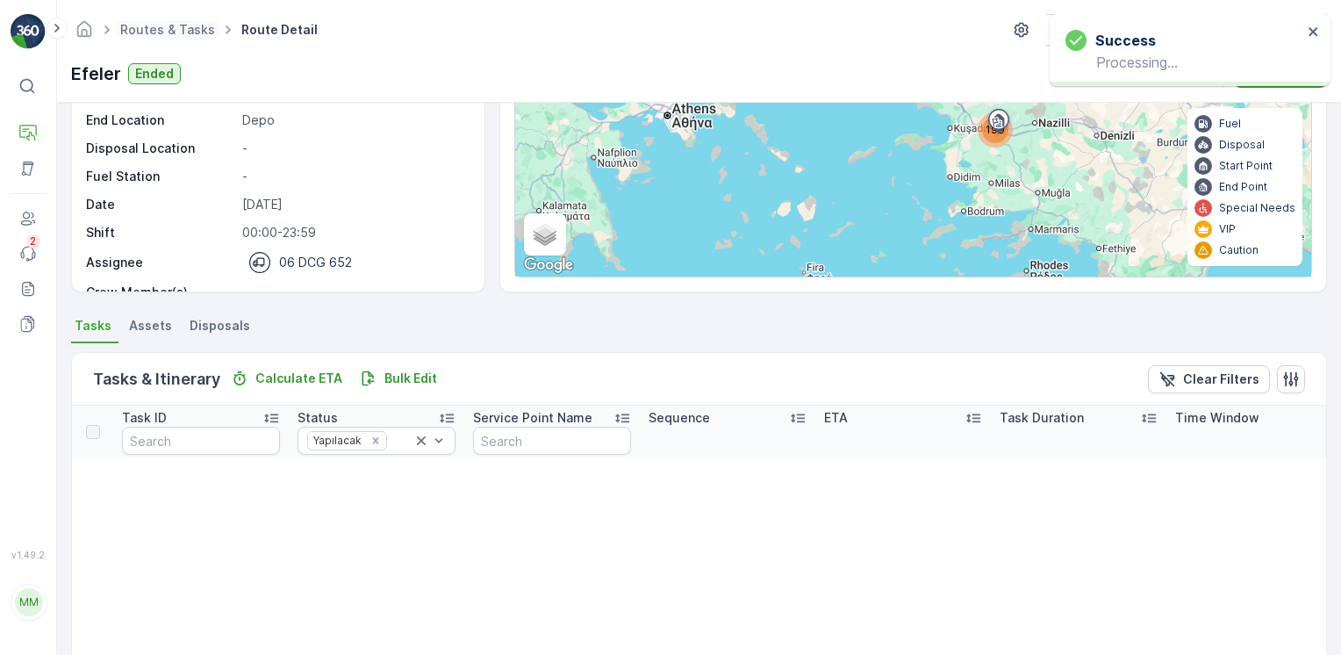
click at [153, 37] on span "Routes & Tasks" at bounding box center [168, 30] width 102 height 18
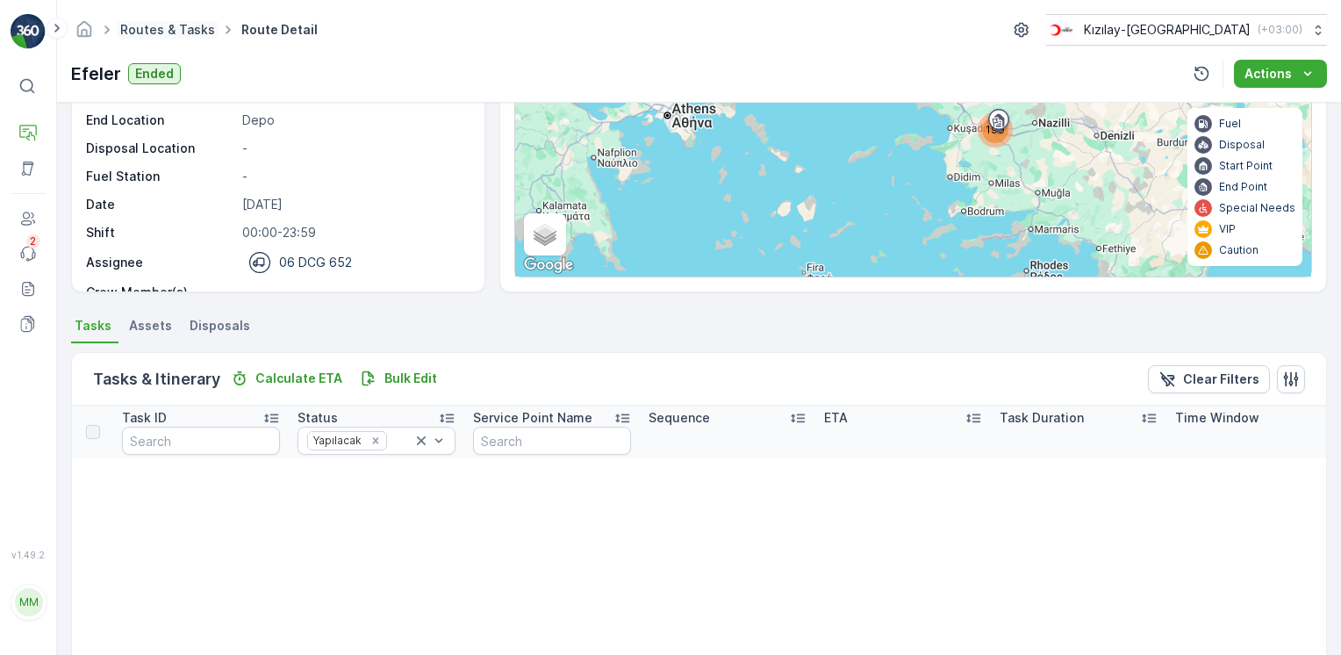
click at [161, 28] on link "Routes & Tasks" at bounding box center [167, 29] width 95 height 15
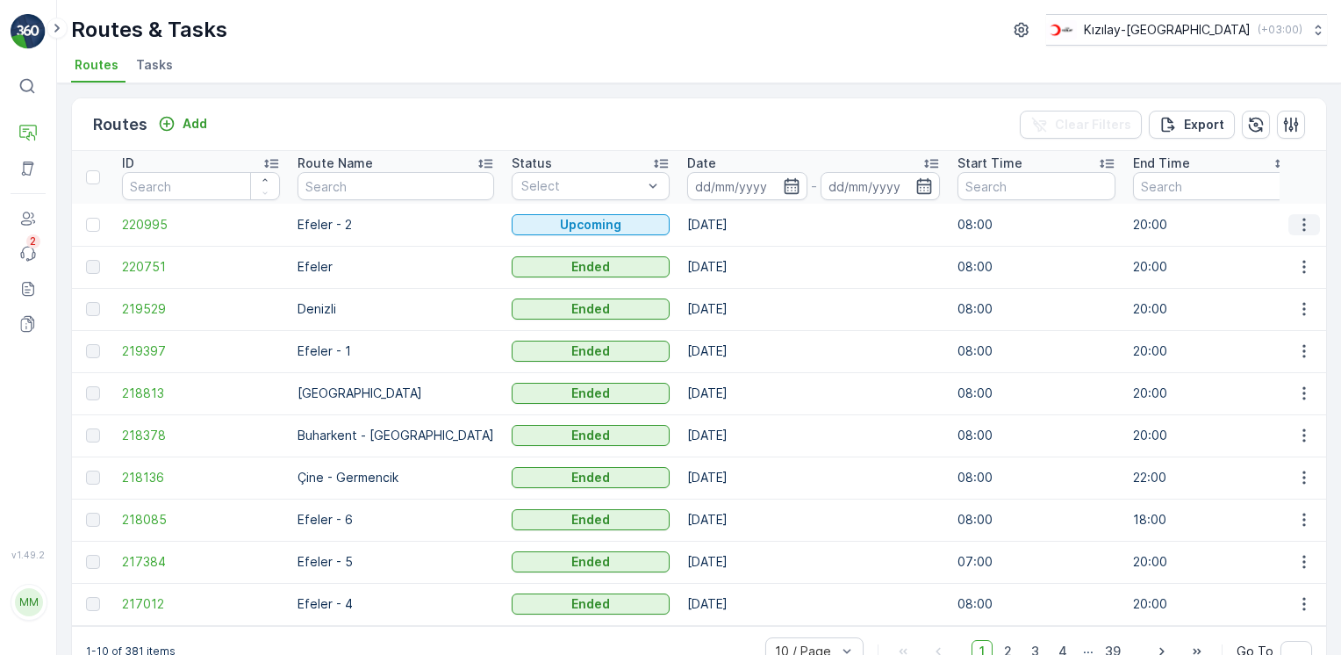
click at [1305, 216] on icon "button" at bounding box center [1304, 225] width 18 height 18
click at [1254, 265] on span "View Route Tracking" at bounding box center [1272, 274] width 121 height 18
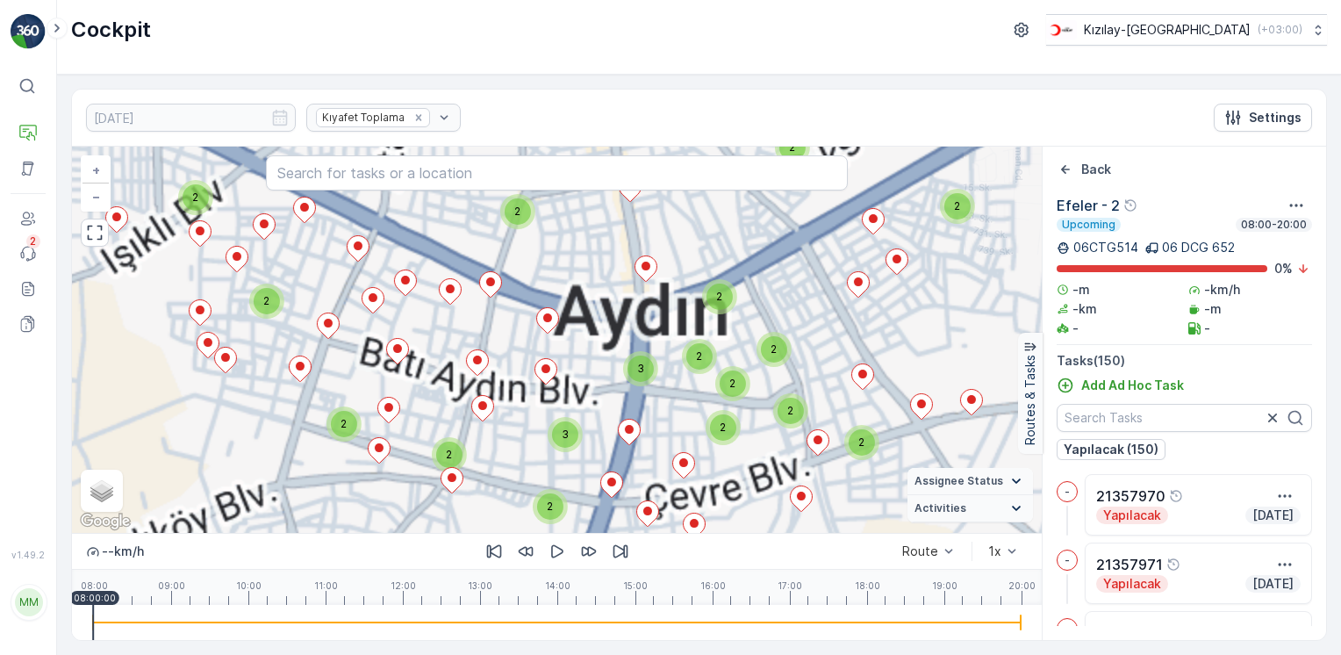
drag, startPoint x: 560, startPoint y: 447, endPoint x: 727, endPoint y: 324, distance: 207.1
click at [725, 326] on div "2 2 2 2 2 2 2 2 2 2 2 2 2 2 2 2 3 2 2 2 2 2 2 2 2 2 3 2 2 2 2 2 2 2 + − Satelli…" at bounding box center [557, 340] width 970 height 386
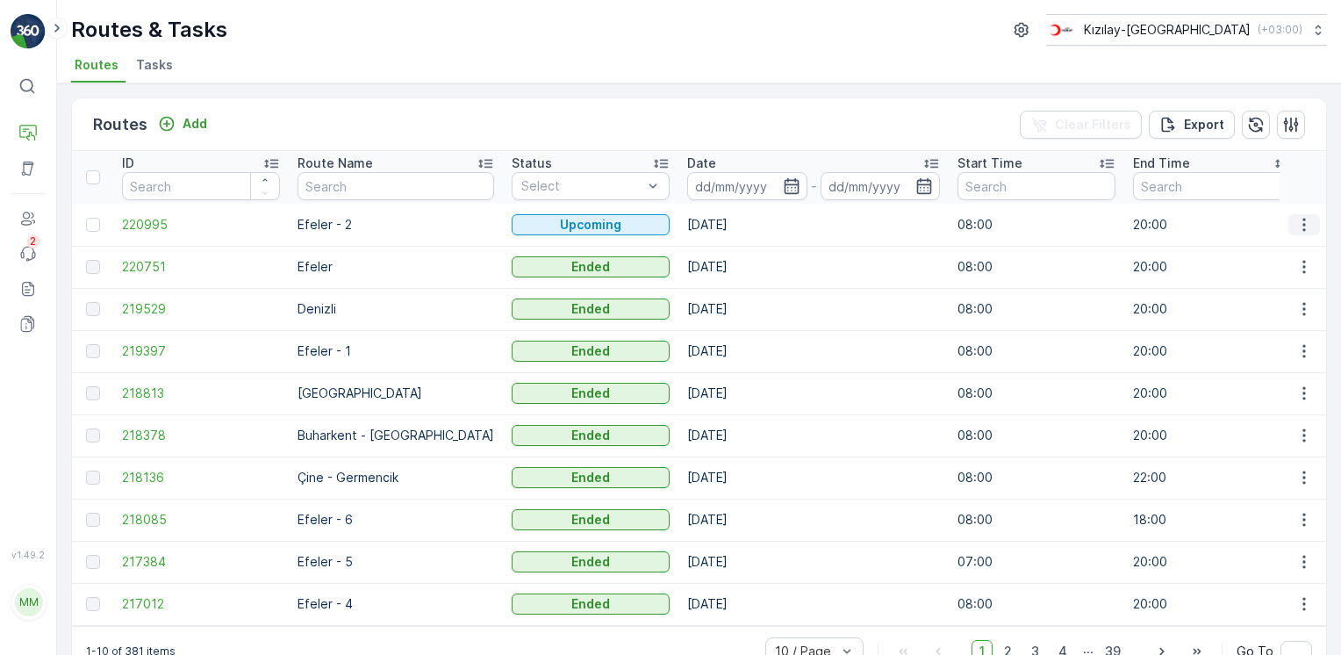
click at [1302, 217] on icon "button" at bounding box center [1304, 225] width 18 height 18
click at [1287, 274] on span "View Route Tracking" at bounding box center [1272, 274] width 121 height 18
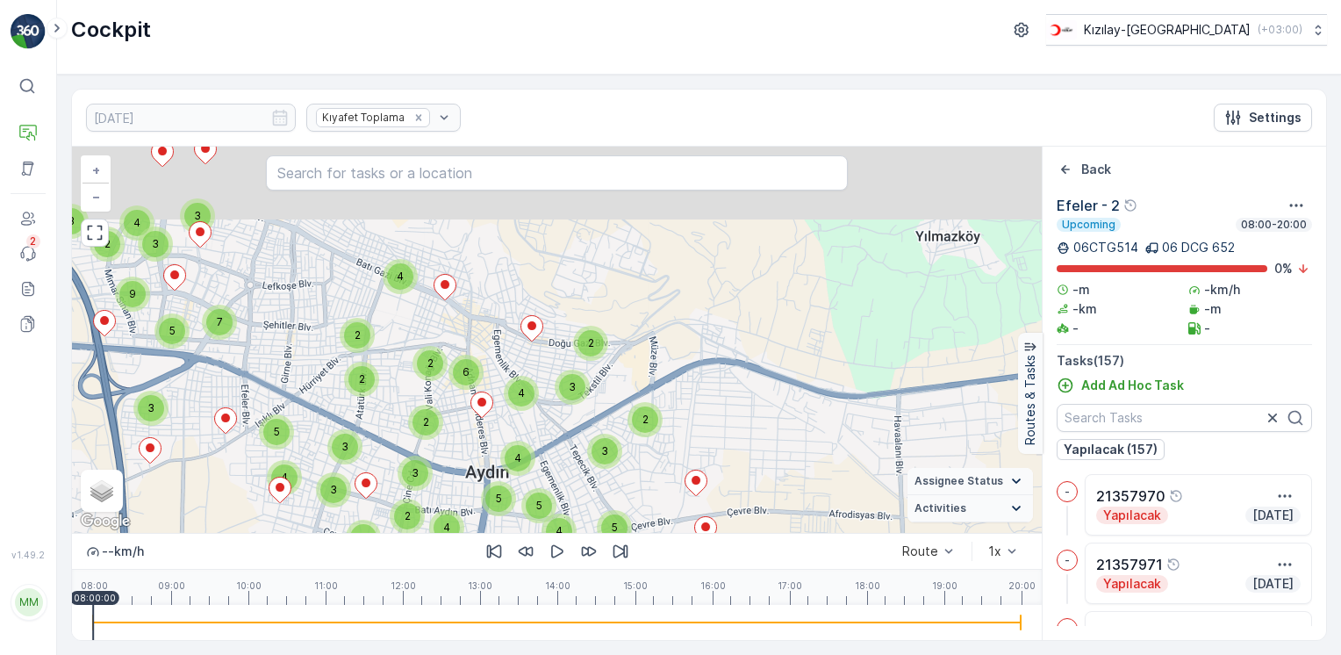
drag, startPoint x: 621, startPoint y: 298, endPoint x: 550, endPoint y: 477, distance: 192.6
click at [550, 477] on div "2 3 5 2 3 3 4 3 7 9 5 4 2 4 2 7 2 4 2 2 2 4 6 4 5 5 2 3 3 5 4 2 3 6 3 3 + − Sat…" at bounding box center [557, 340] width 970 height 386
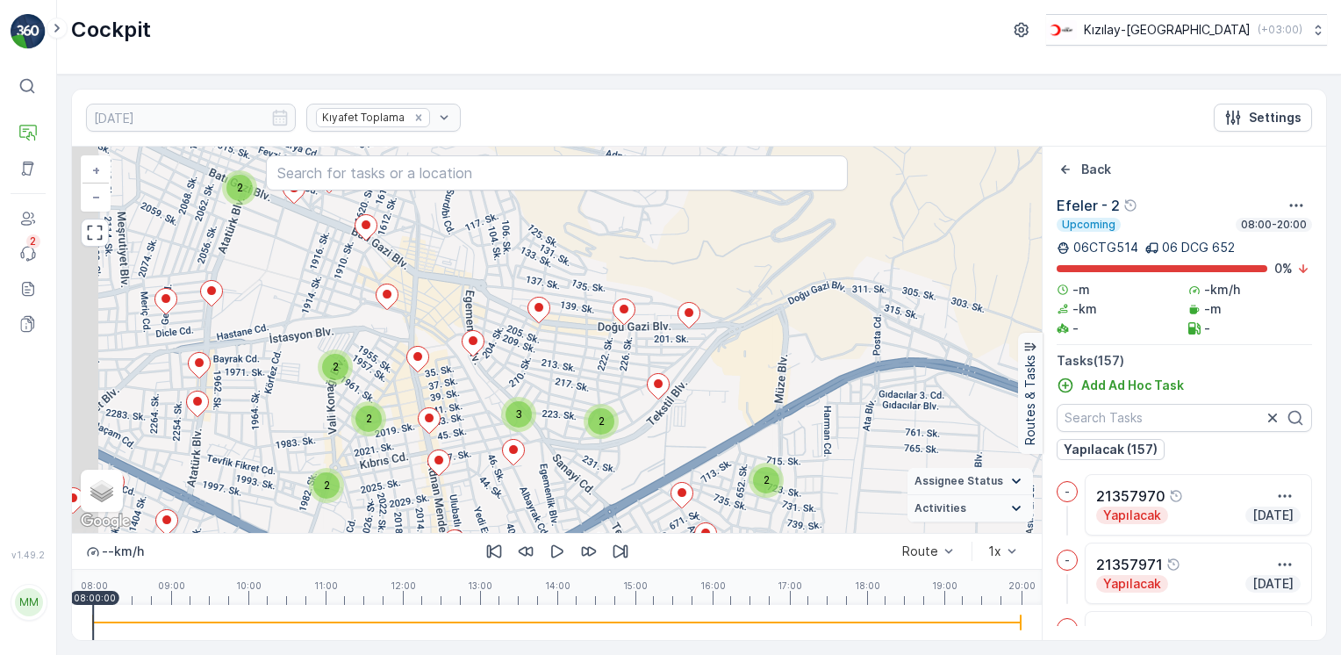
drag, startPoint x: 564, startPoint y: 397, endPoint x: 589, endPoint y: 495, distance: 101.3
click at [589, 495] on div "2 2 2 2 2 3 2 2 2 2 2 2 3 2 3 2 2 2 2 2 3 2 3 2 3 2 3 2 2 2 2 2 2 2 + − Satelli…" at bounding box center [557, 340] width 970 height 386
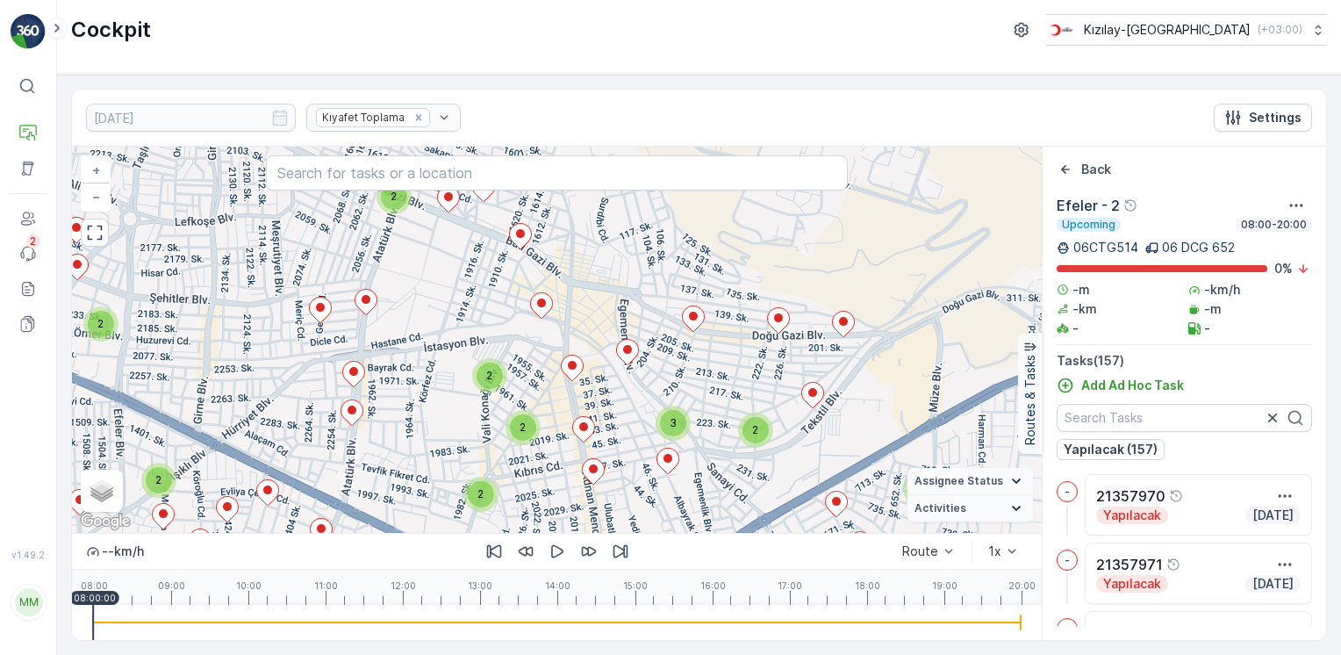
drag, startPoint x: 578, startPoint y: 376, endPoint x: 678, endPoint y: 359, distance: 101.4
click at [678, 359] on div "2 2 2 2 2 3 2 2 2 2 2 2 3 2 3 2 2 2 2 2 3 2 3 2 3 2 3 2 2 2 2 2 2 2 + − Satelli…" at bounding box center [557, 340] width 970 height 386
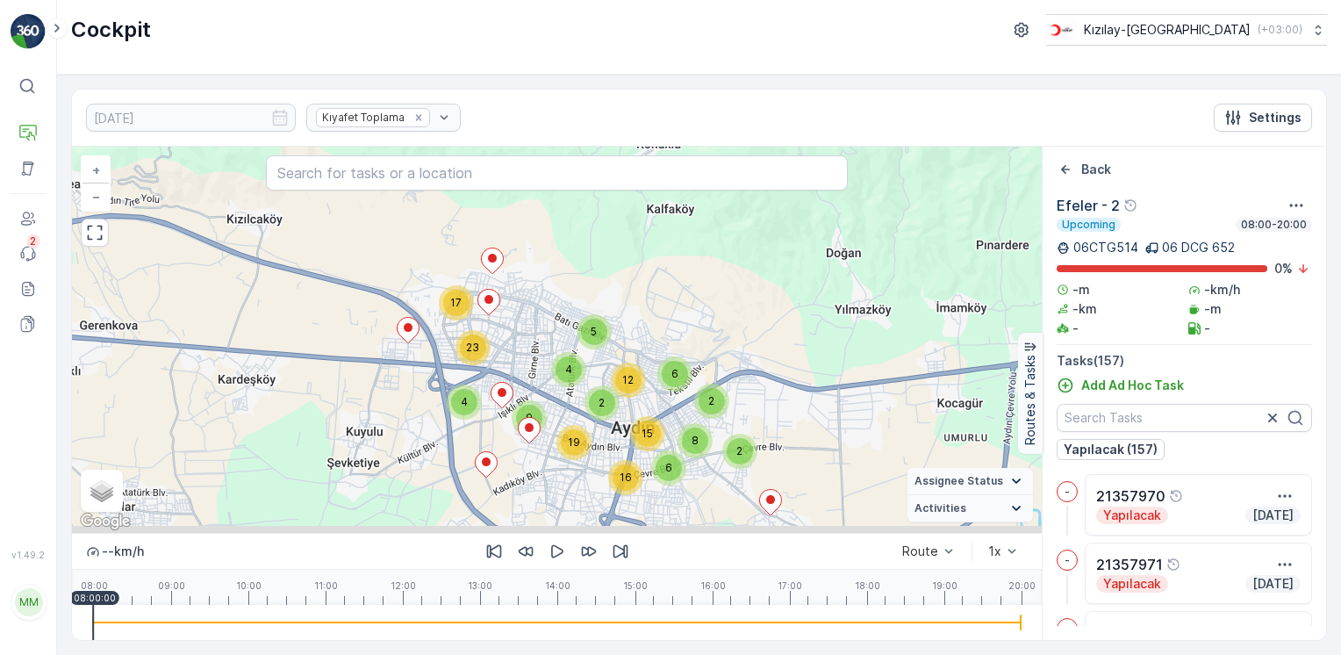
drag, startPoint x: 546, startPoint y: 326, endPoint x: 573, endPoint y: 294, distance: 42.4
click at [573, 294] on div "2 2 8 17 23 6 16 2 5 4 12 15 6 4 9 19 + − Satellite Roadmap Terrain Hybrid Leaf…" at bounding box center [557, 340] width 970 height 386
